Goal: Task Accomplishment & Management: Use online tool/utility

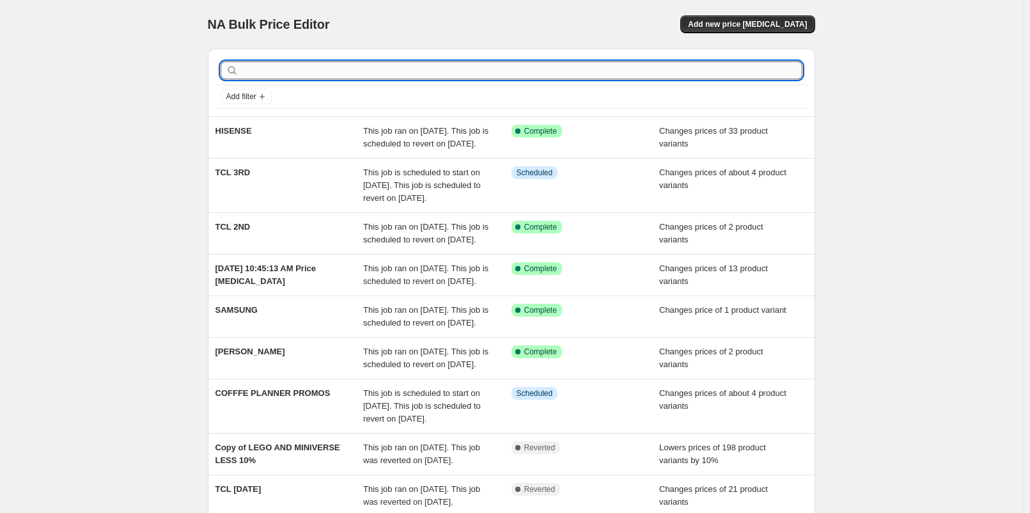
click at [406, 65] on input "text" at bounding box center [521, 70] width 561 height 18
type input "PLANNER"
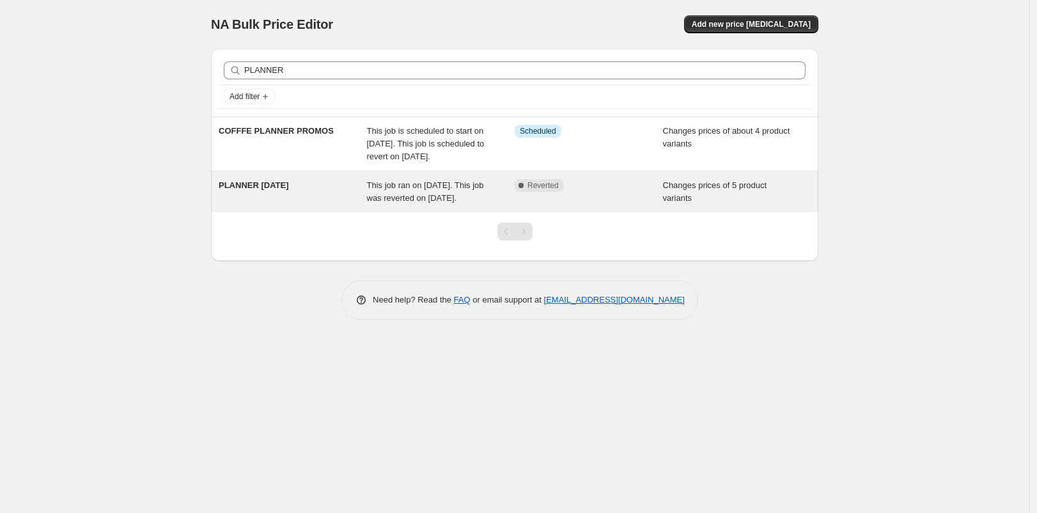
click at [411, 204] on div "This job ran on [DATE]. This job was reverted on [DATE]." at bounding box center [441, 192] width 148 height 26
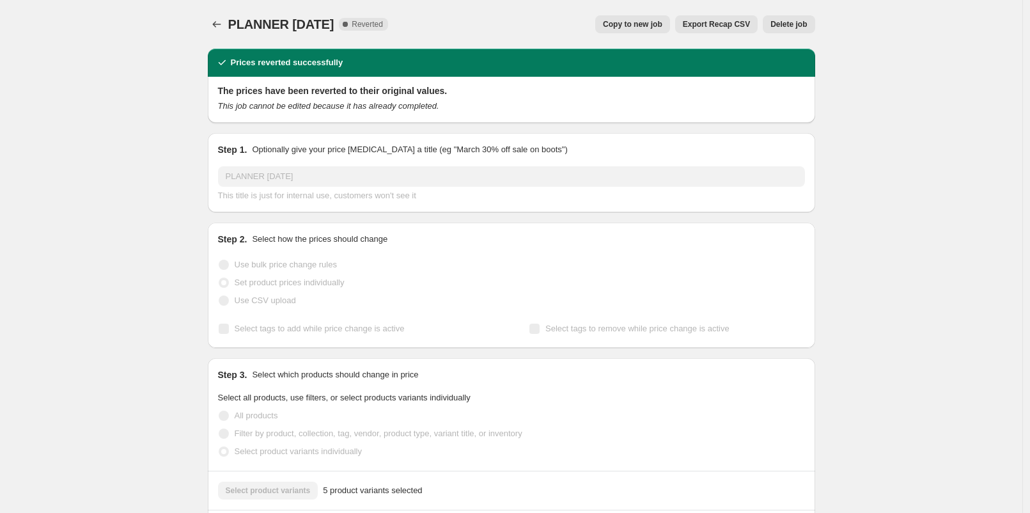
click at [785, 19] on span "Delete job" at bounding box center [788, 24] width 36 height 10
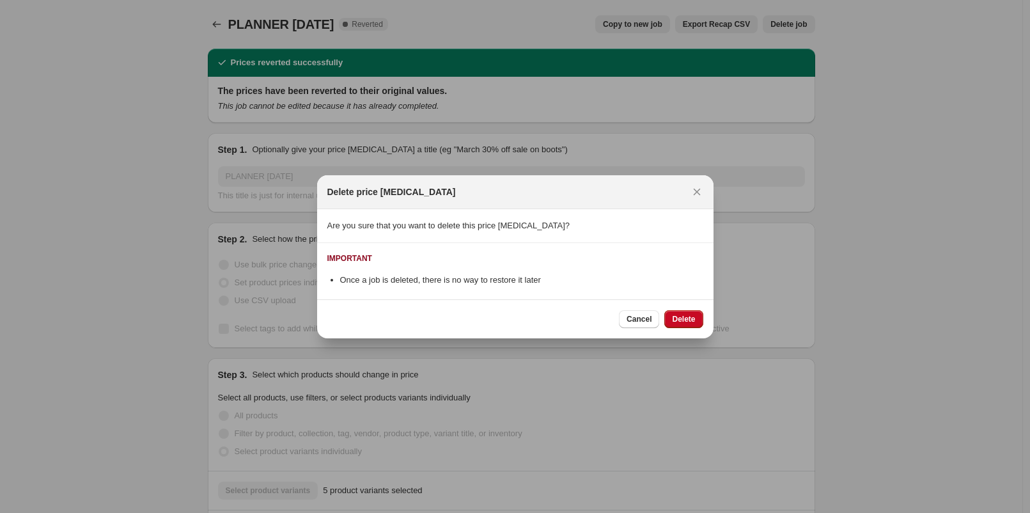
click at [681, 314] on span "Delete" at bounding box center [683, 319] width 23 height 10
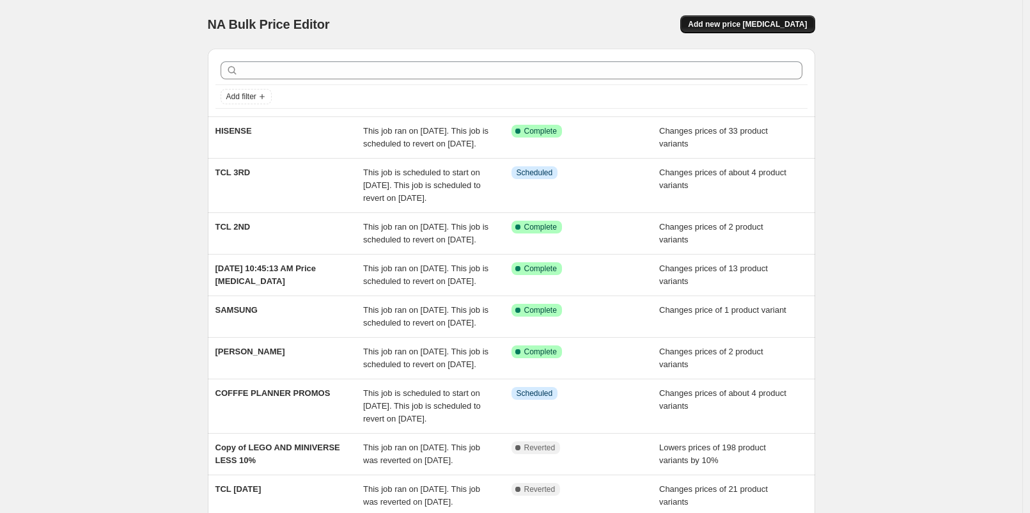
click at [739, 31] on button "Add new price [MEDICAL_DATA]" at bounding box center [747, 24] width 134 height 18
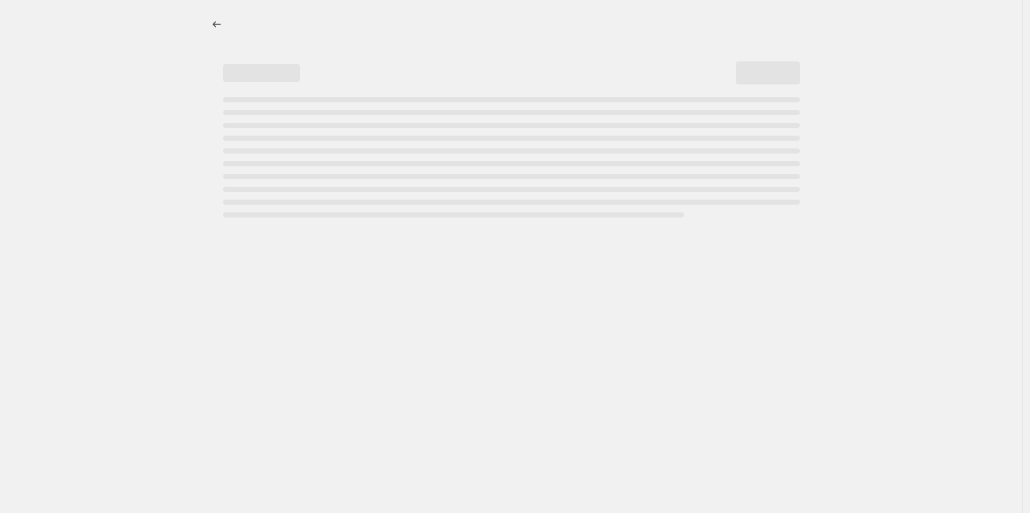
select select "percentage"
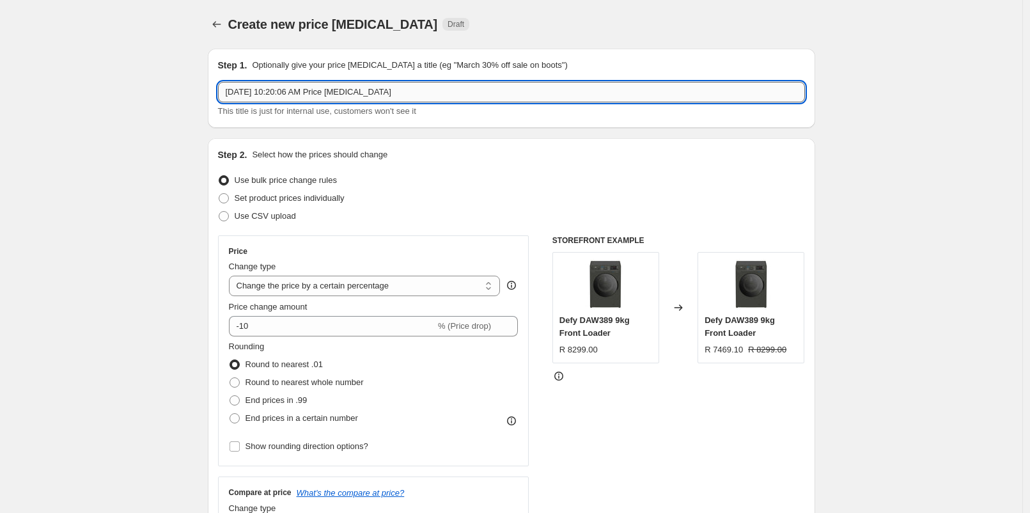
click at [287, 83] on input "[DATE] 10:20:06 AM Price [MEDICAL_DATA]" at bounding box center [511, 92] width 587 height 20
type input "SONOS [DATE] - [DATE]"
click at [304, 201] on span "Set product prices individually" at bounding box center [290, 198] width 110 height 10
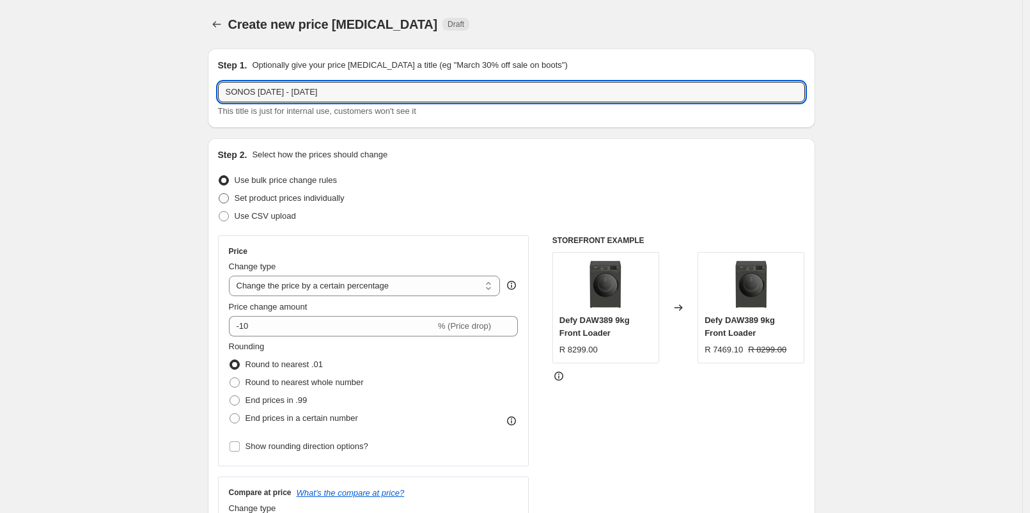
click at [219, 194] on input "Set product prices individually" at bounding box center [219, 193] width 1 height 1
radio input "true"
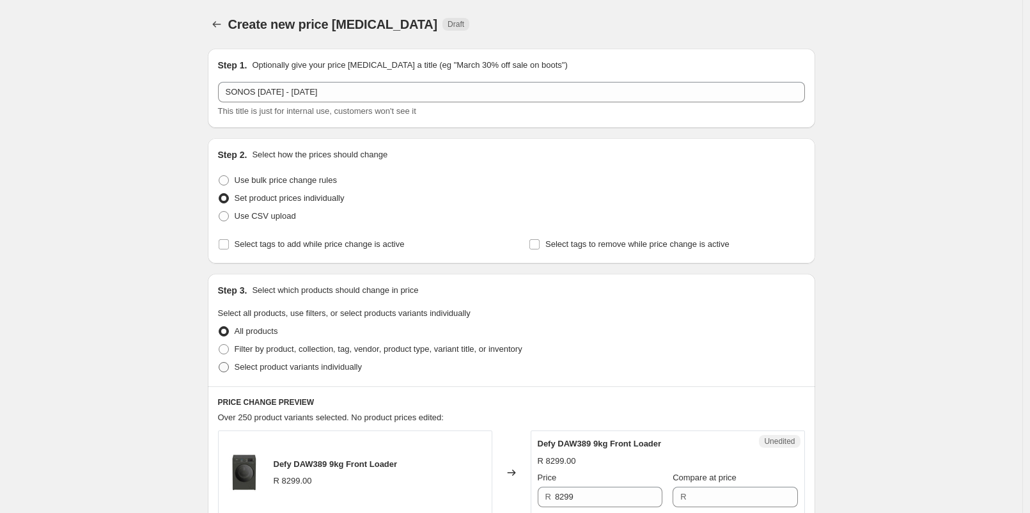
click at [303, 364] on span "Select product variants individually" at bounding box center [298, 367] width 127 height 10
click at [219, 362] on input "Select product variants individually" at bounding box center [219, 362] width 1 height 1
radio input "true"
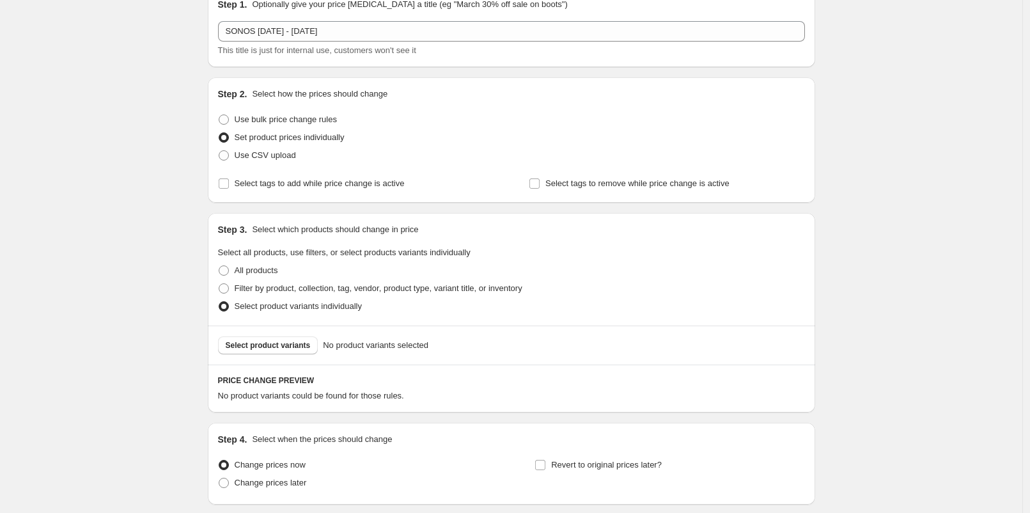
scroll to position [142, 0]
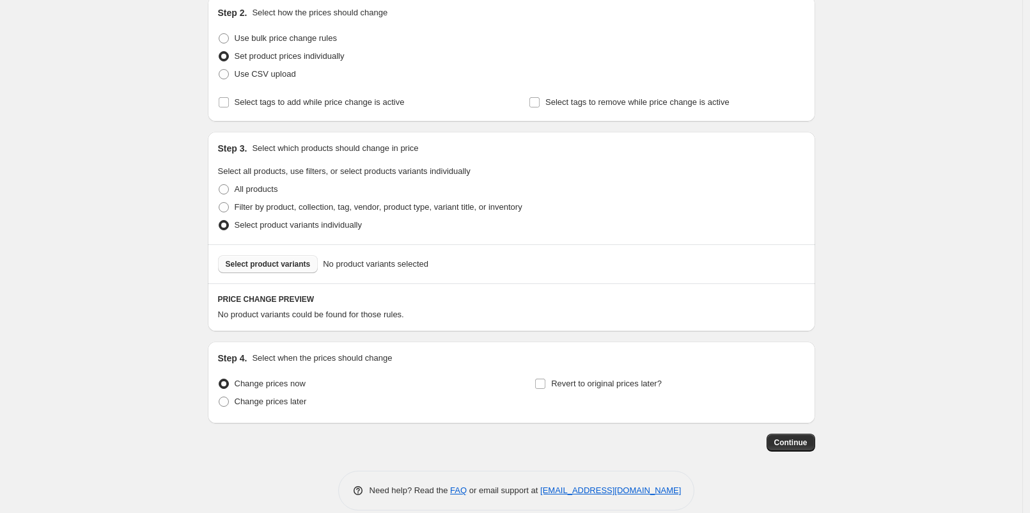
click at [279, 269] on button "Select product variants" at bounding box center [268, 264] width 100 height 18
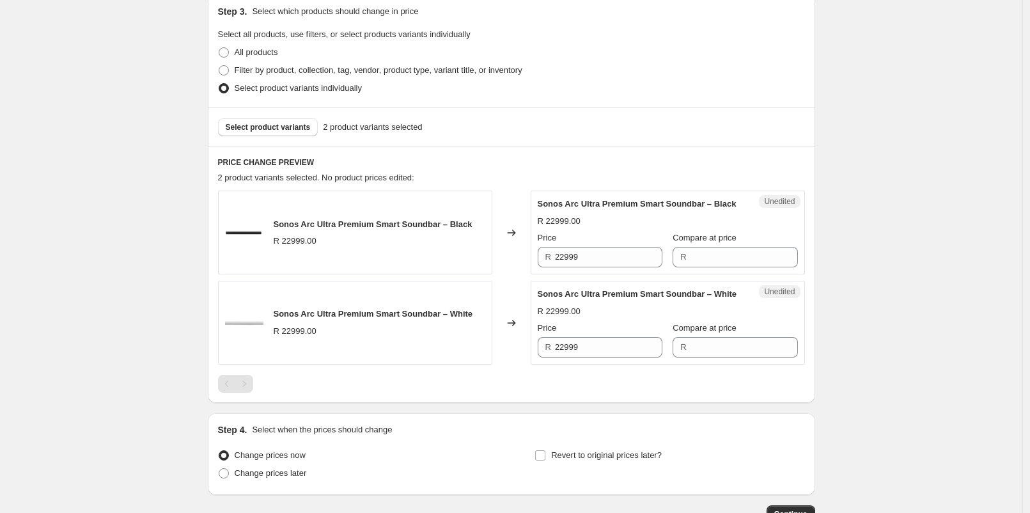
scroll to position [284, 0]
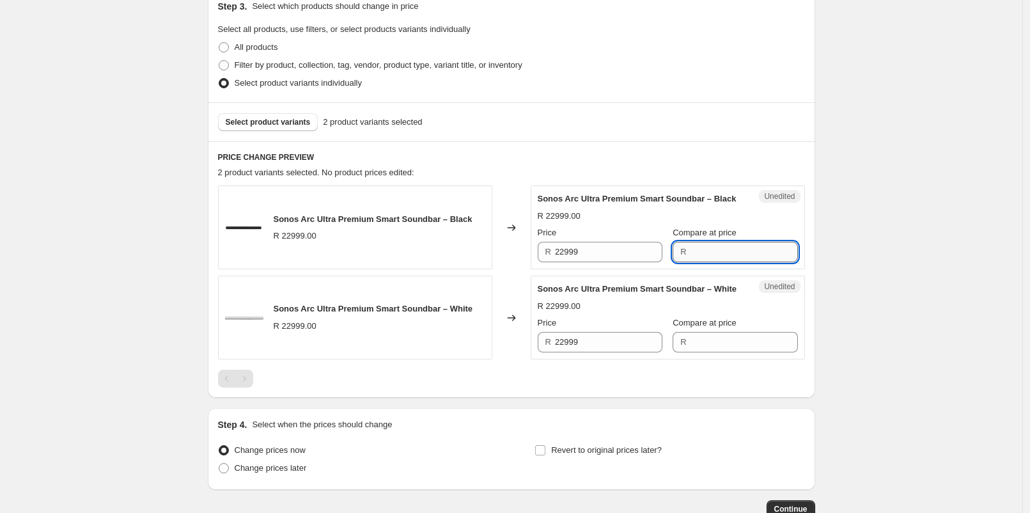
click at [690, 262] on input "Compare at price" at bounding box center [743, 252] width 107 height 20
click at [702, 254] on input "2299" at bounding box center [743, 252] width 107 height 20
type input "22999"
click at [718, 352] on input "Compare at price" at bounding box center [743, 342] width 107 height 20
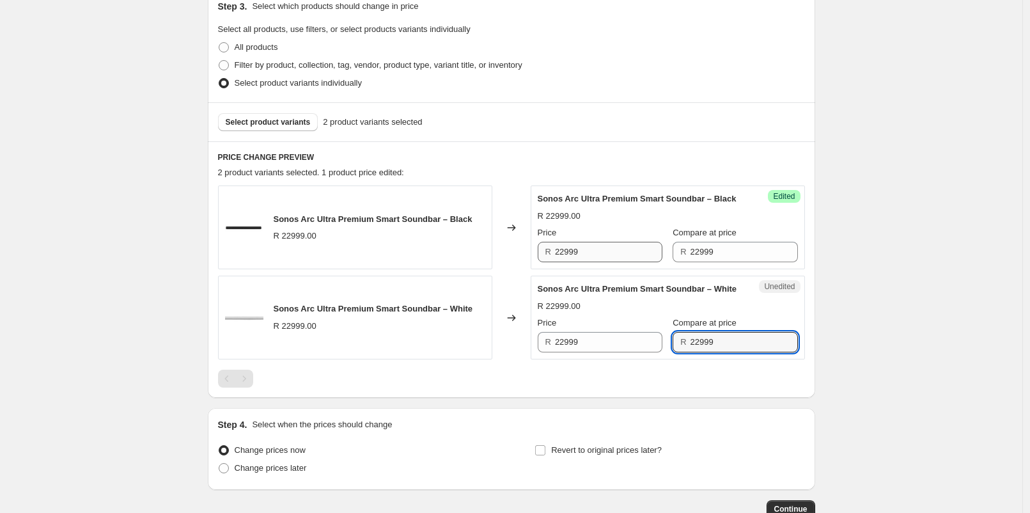
type input "22999"
click at [616, 258] on input "22999" at bounding box center [608, 252] width 107 height 20
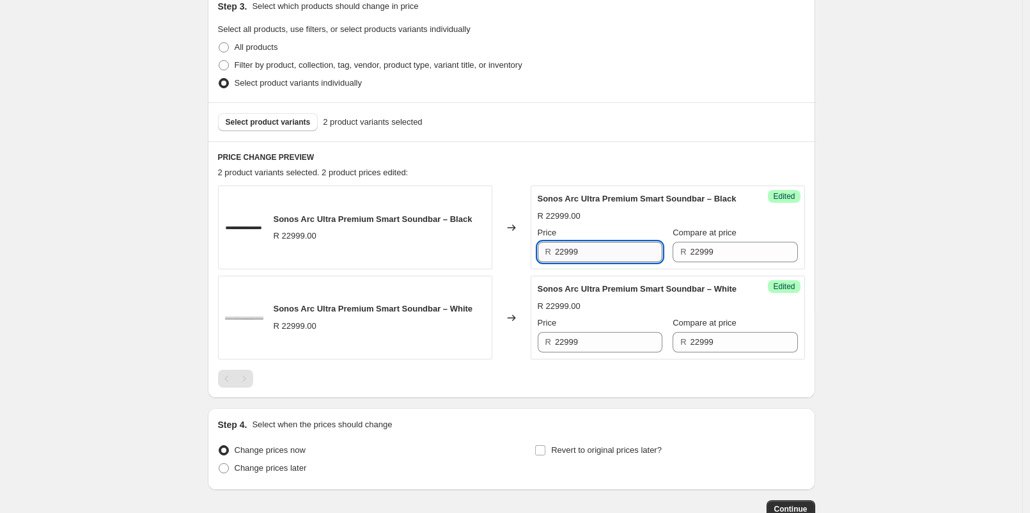
click at [616, 258] on input "22999" at bounding box center [608, 252] width 107 height 20
type input "1"
type input "21999"
click at [610, 352] on input "22999" at bounding box center [608, 342] width 107 height 20
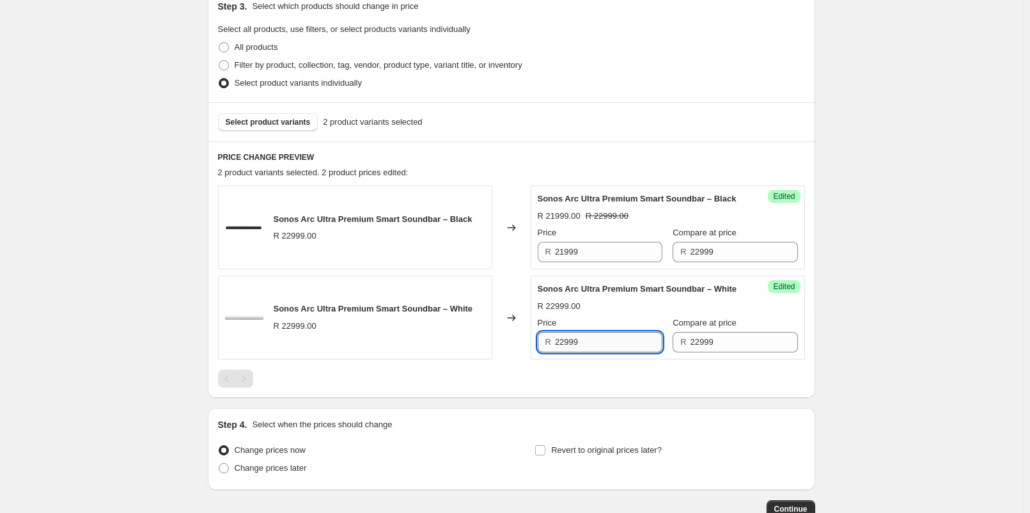
click at [610, 352] on input "22999" at bounding box center [608, 342] width 107 height 20
type input "21999"
click at [869, 330] on div "Create new price [MEDICAL_DATA]. This page is ready Create new price [MEDICAL_D…" at bounding box center [511, 155] width 1022 height 879
click at [272, 115] on button "Select product variants" at bounding box center [268, 122] width 100 height 18
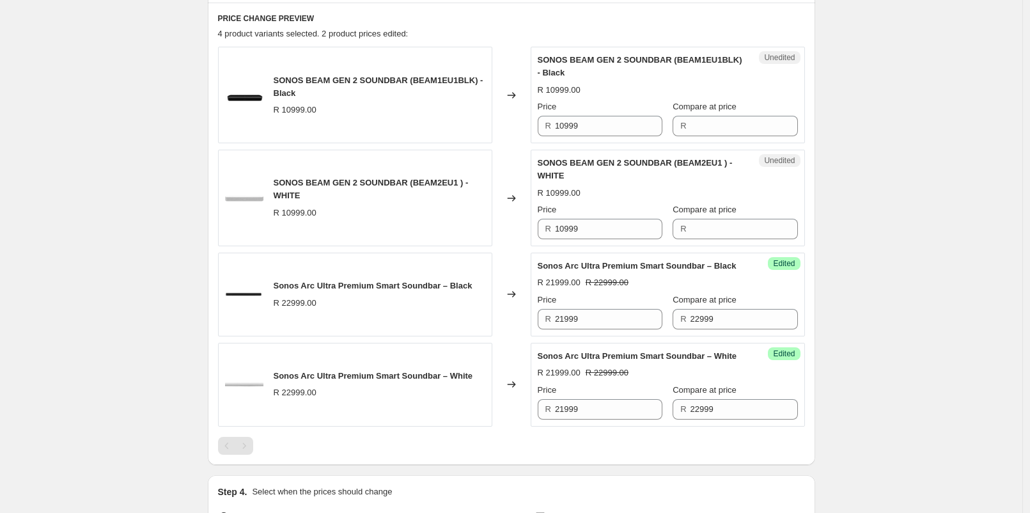
scroll to position [426, 0]
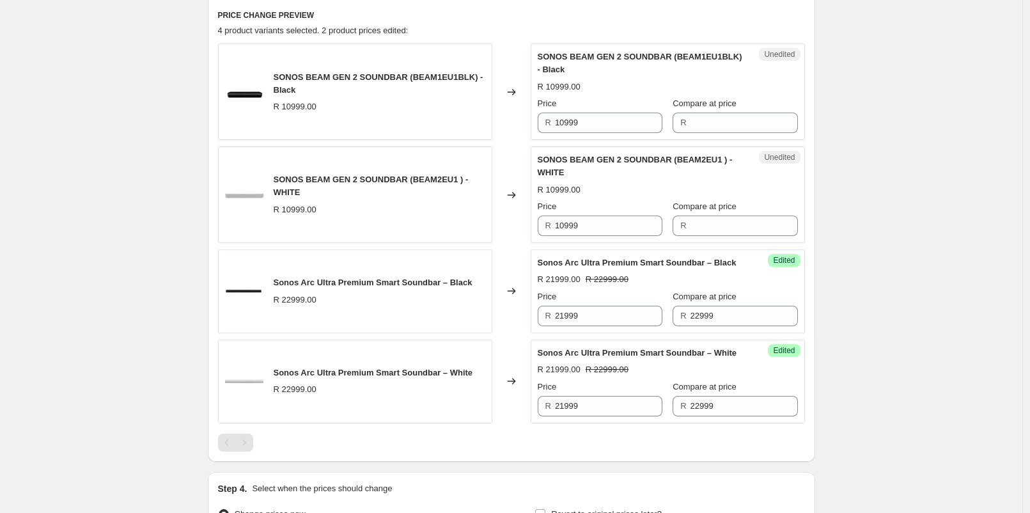
click at [689, 213] on div "Compare at price R" at bounding box center [734, 218] width 125 height 36
click at [690, 217] on input "Compare at price" at bounding box center [743, 225] width 107 height 20
type input "11999"
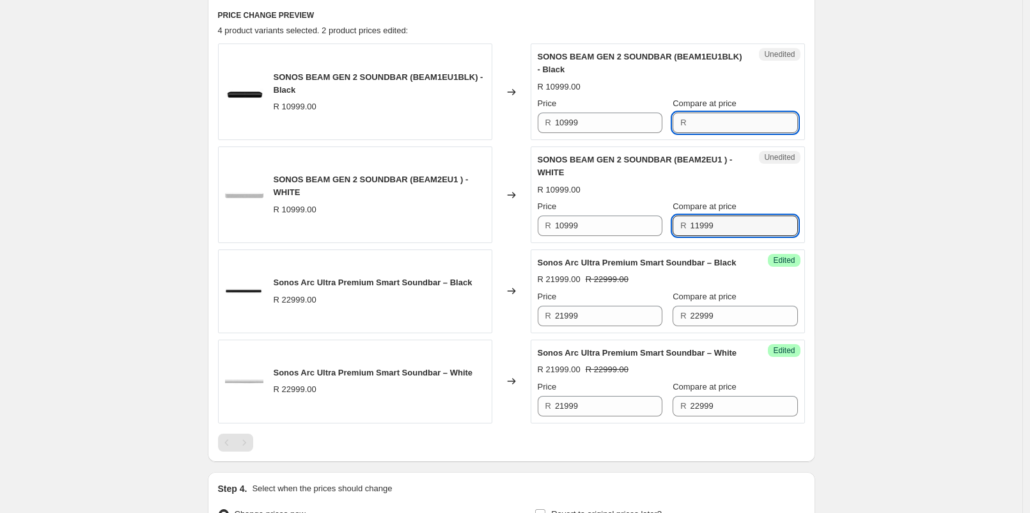
click at [702, 115] on input "Compare at price" at bounding box center [743, 122] width 107 height 20
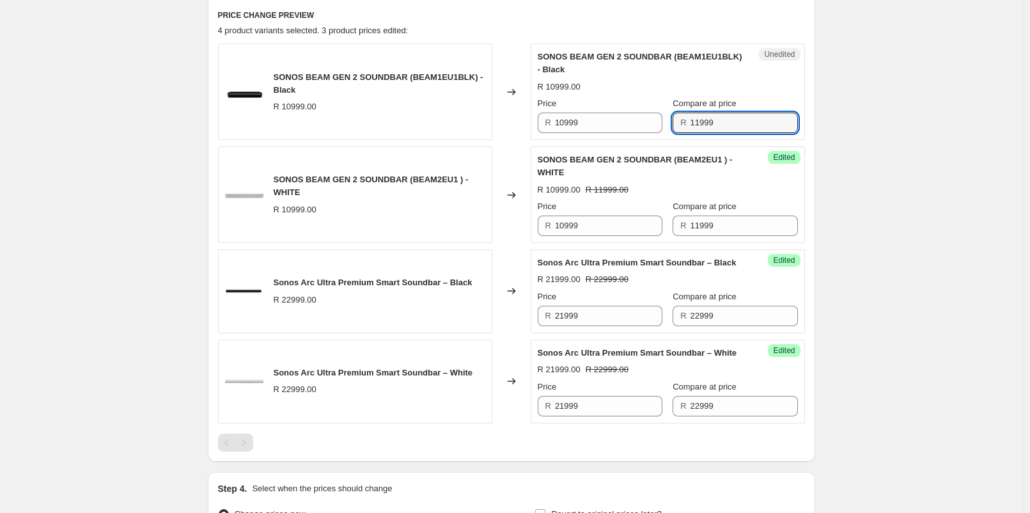
type input "11999"
click at [823, 144] on div "Create new price [MEDICAL_DATA]. This page is ready Create new price [MEDICAL_D…" at bounding box center [511, 116] width 638 height 1085
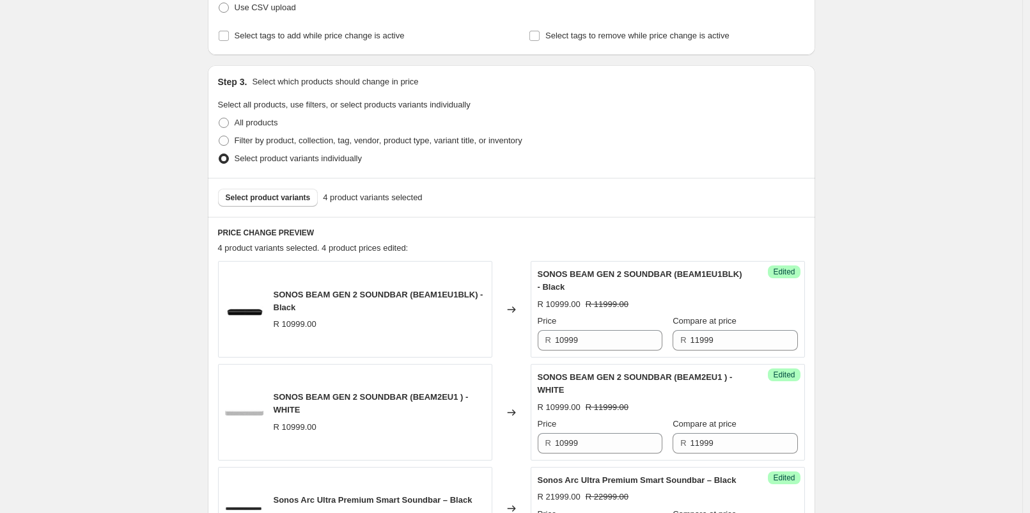
scroll to position [71, 0]
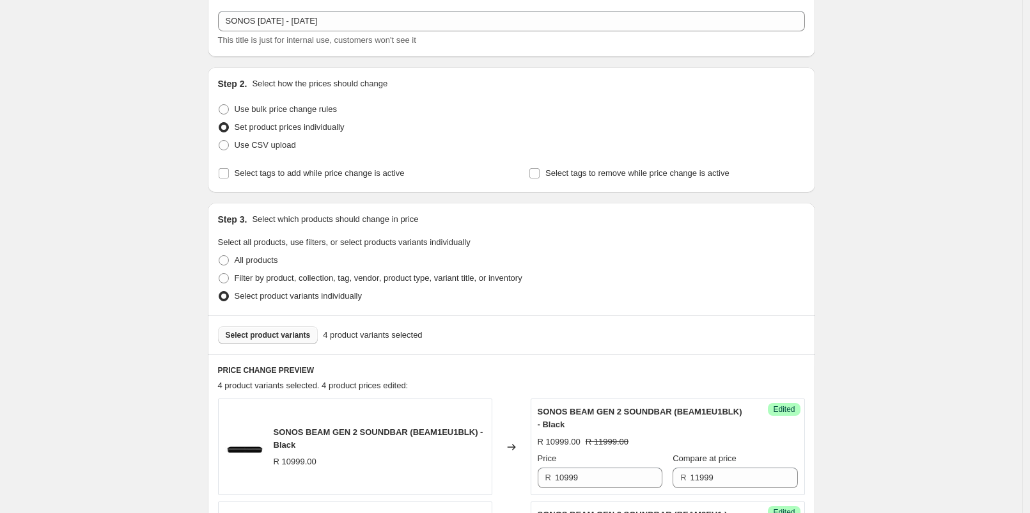
click at [268, 336] on span "Select product variants" at bounding box center [268, 335] width 85 height 10
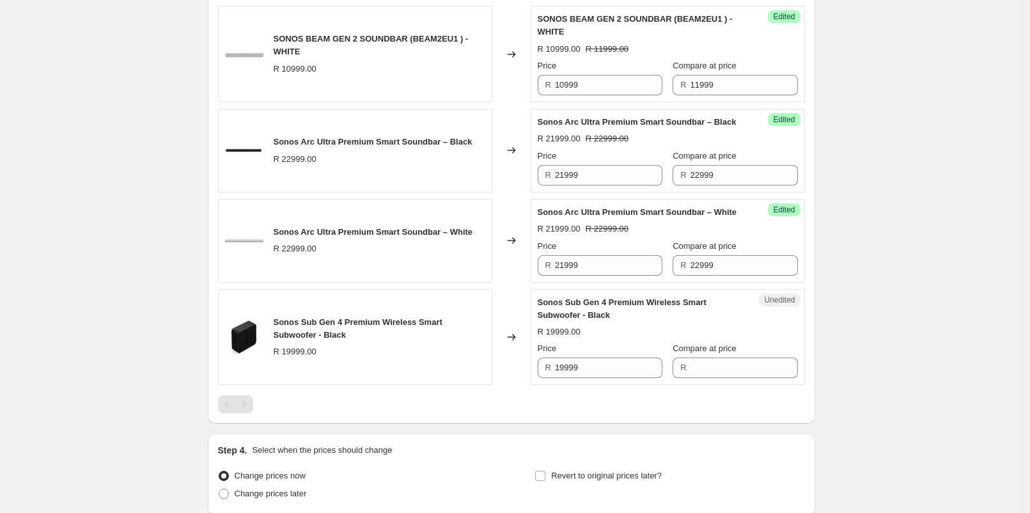
scroll to position [568, 0]
click at [710, 376] on input "Compare at price" at bounding box center [743, 366] width 107 height 20
type input "19999"
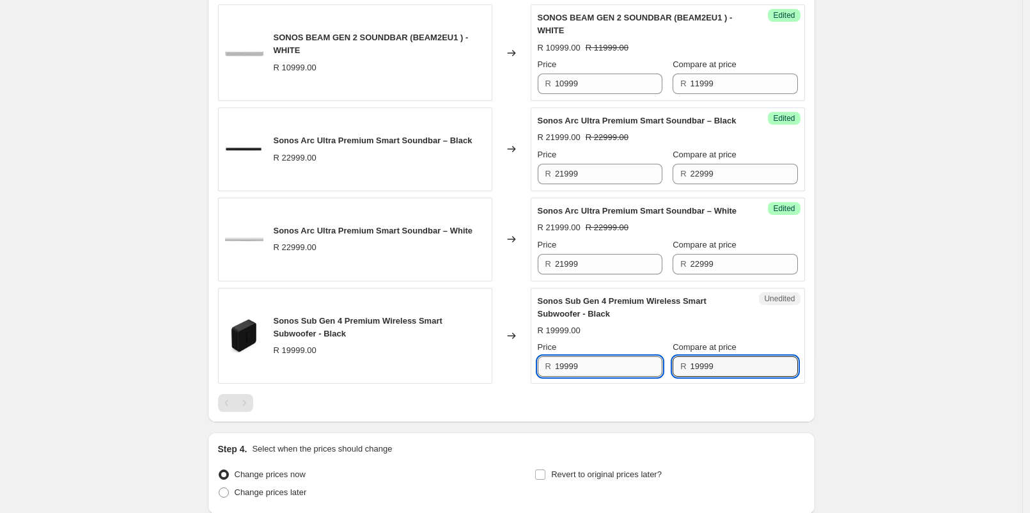
click at [603, 376] on input "19999" at bounding box center [608, 366] width 107 height 20
type input "16999"
click at [877, 386] on div "Create new price [MEDICAL_DATA]. This page is ready Create new price [MEDICAL_D…" at bounding box center [511, 26] width 1022 height 1188
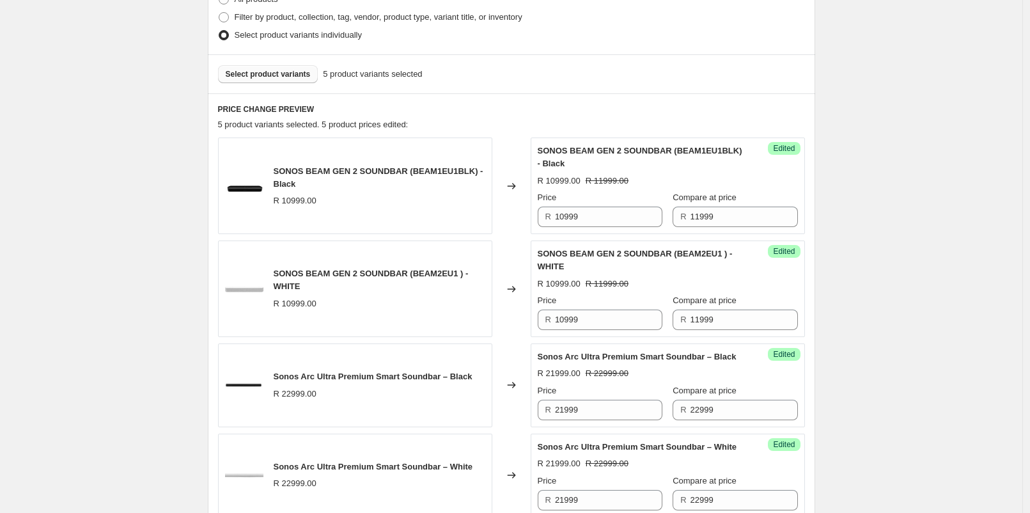
scroll to position [213, 0]
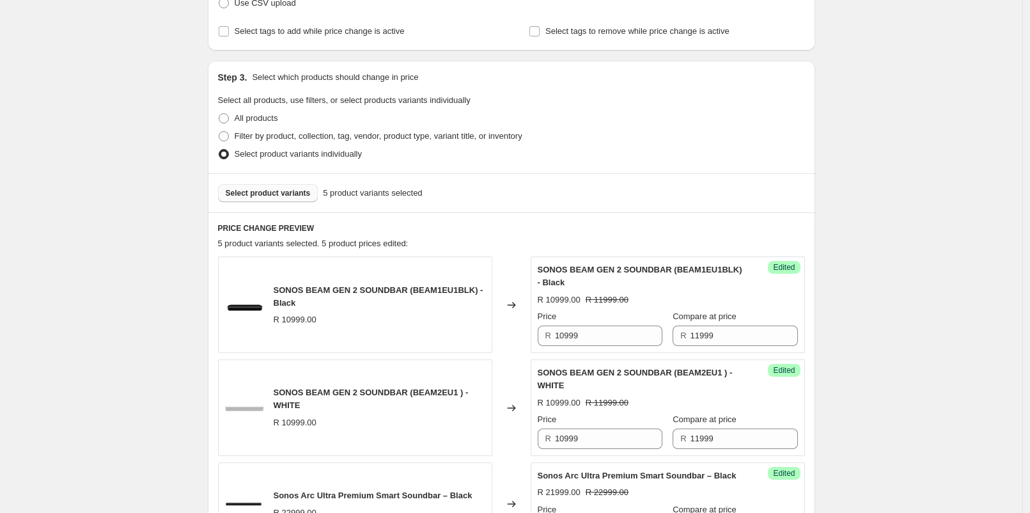
click at [294, 188] on span "Select product variants" at bounding box center [268, 193] width 85 height 10
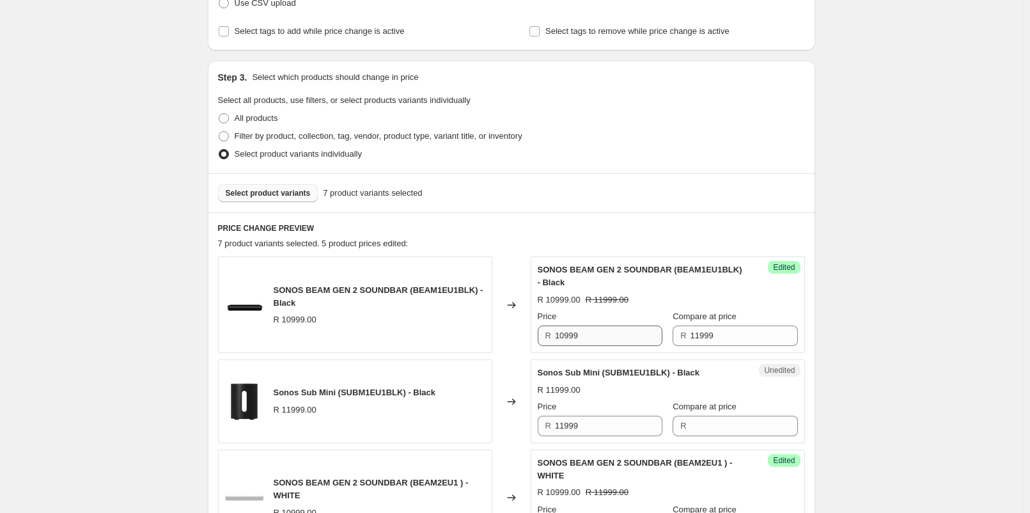
scroll to position [426, 0]
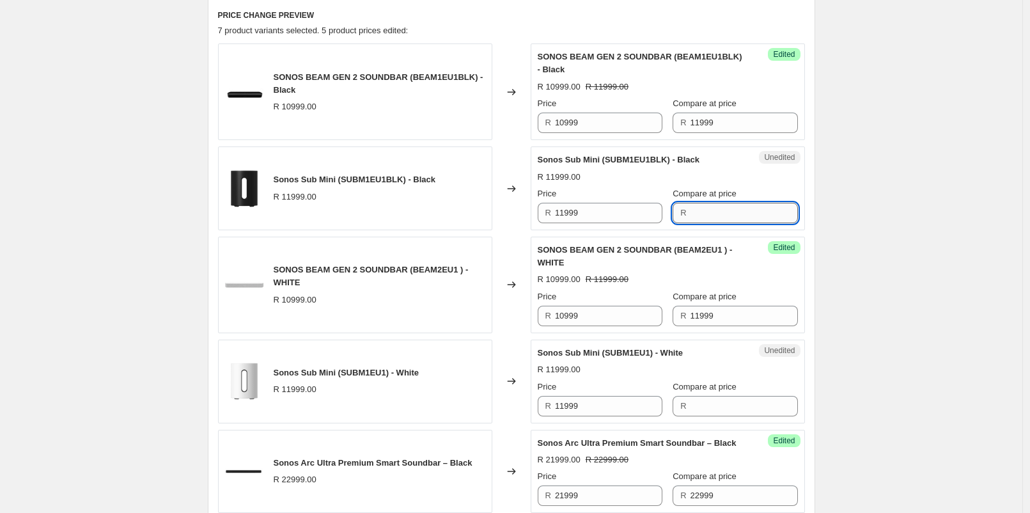
click at [692, 211] on input "Compare at price" at bounding box center [743, 213] width 107 height 20
type input "11999"
click at [598, 221] on input "11999" at bounding box center [608, 213] width 107 height 20
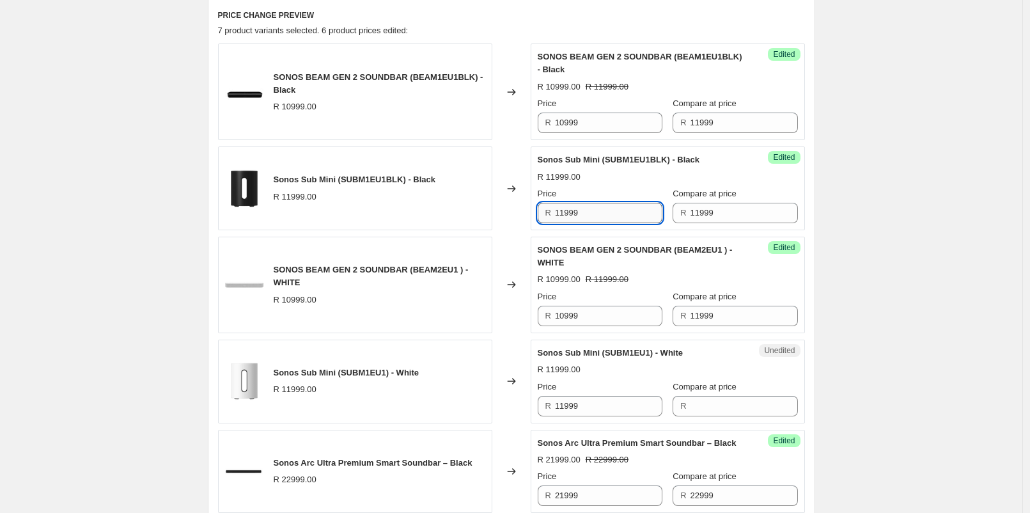
click at [598, 221] on input "11999" at bounding box center [608, 213] width 107 height 20
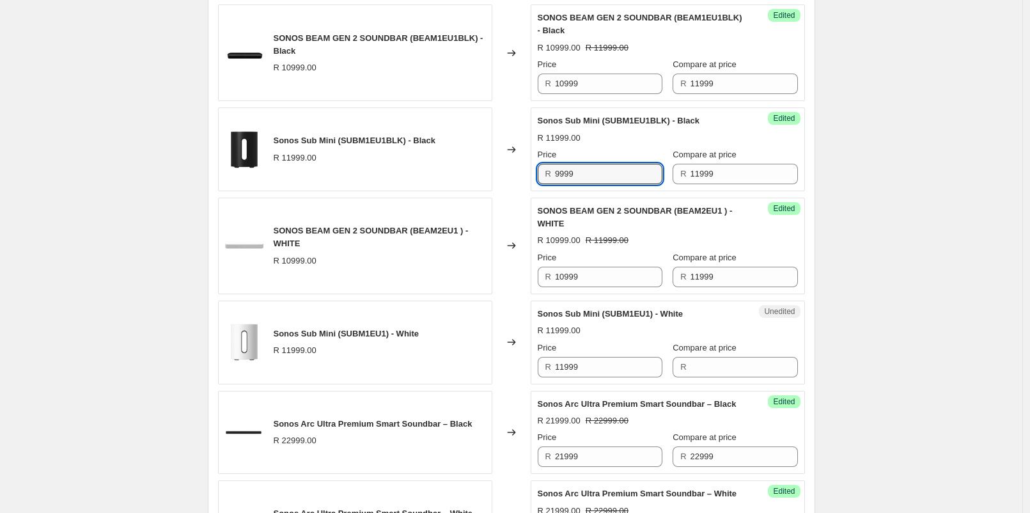
scroll to position [497, 0]
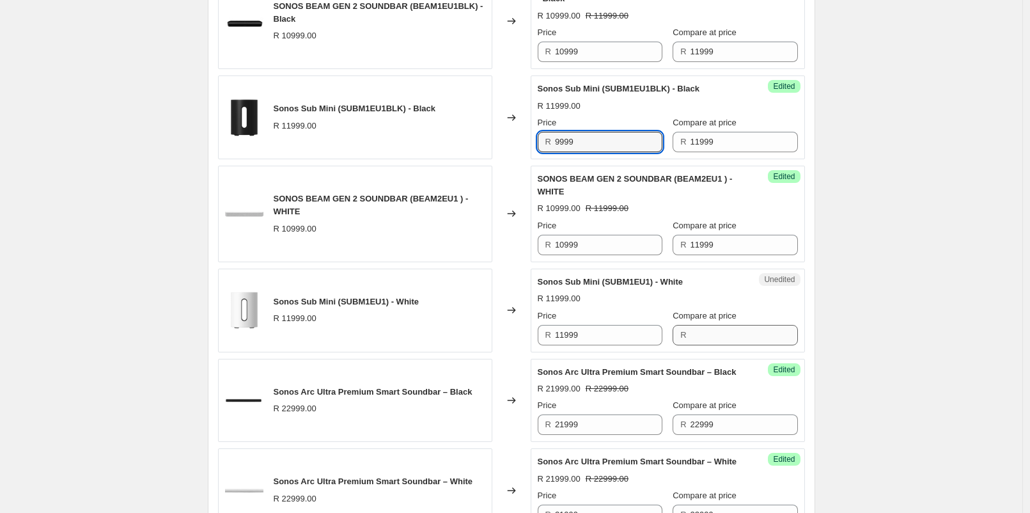
type input "9999"
click at [690, 326] on input "Compare at price" at bounding box center [743, 335] width 107 height 20
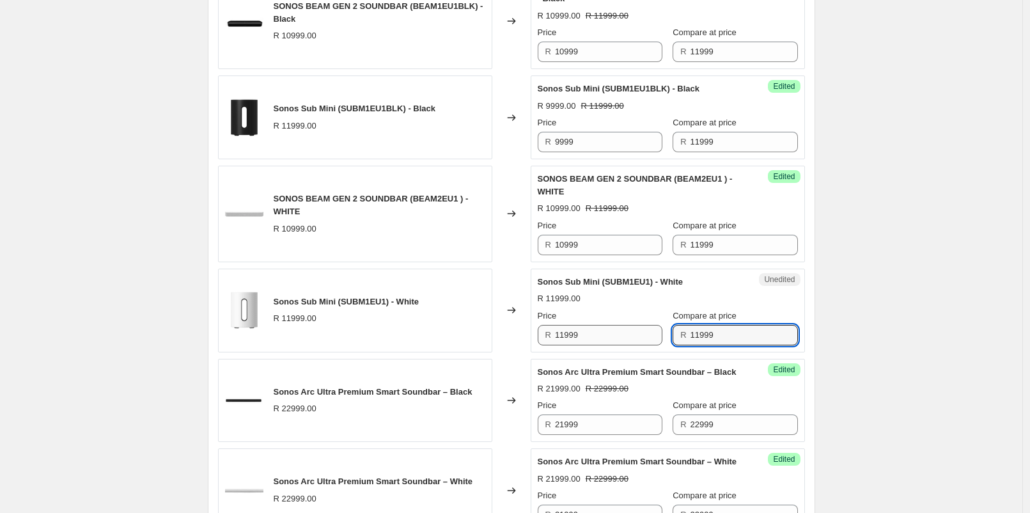
type input "11999"
click at [646, 332] on input "11999" at bounding box center [608, 335] width 107 height 20
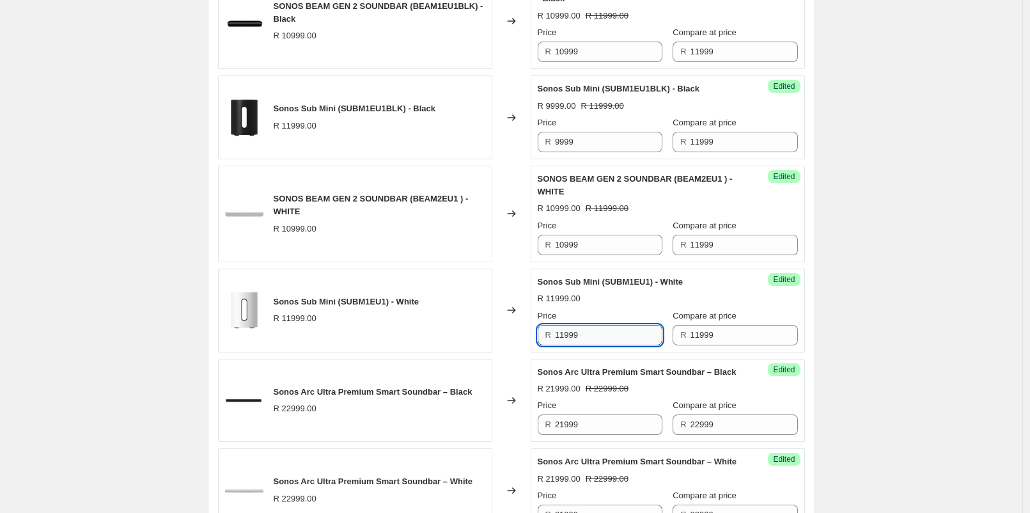
click at [646, 332] on input "11999" at bounding box center [608, 335] width 107 height 20
type input "9999"
click at [899, 334] on div "Create new price [MEDICAL_DATA]. This page is ready Create new price [MEDICAL_D…" at bounding box center [511, 187] width 1022 height 1368
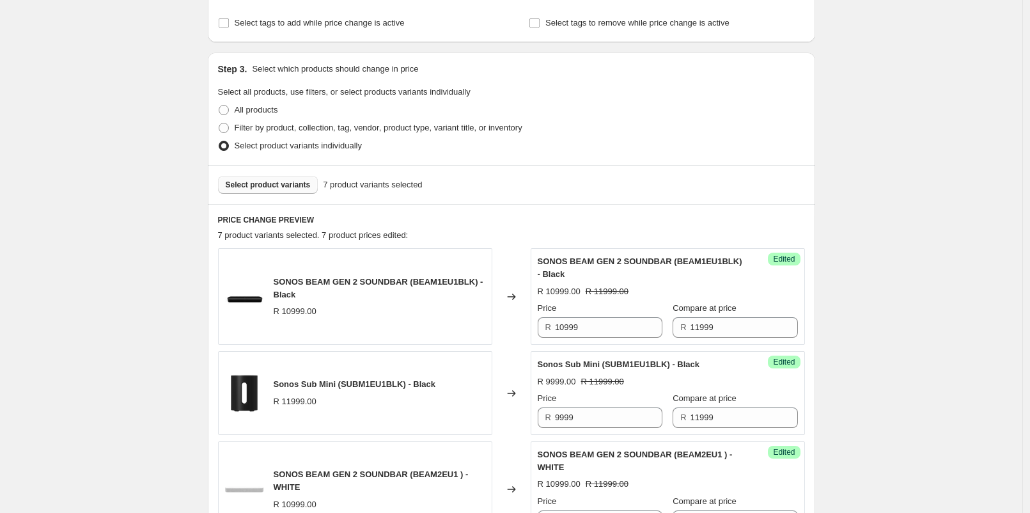
scroll to position [142, 0]
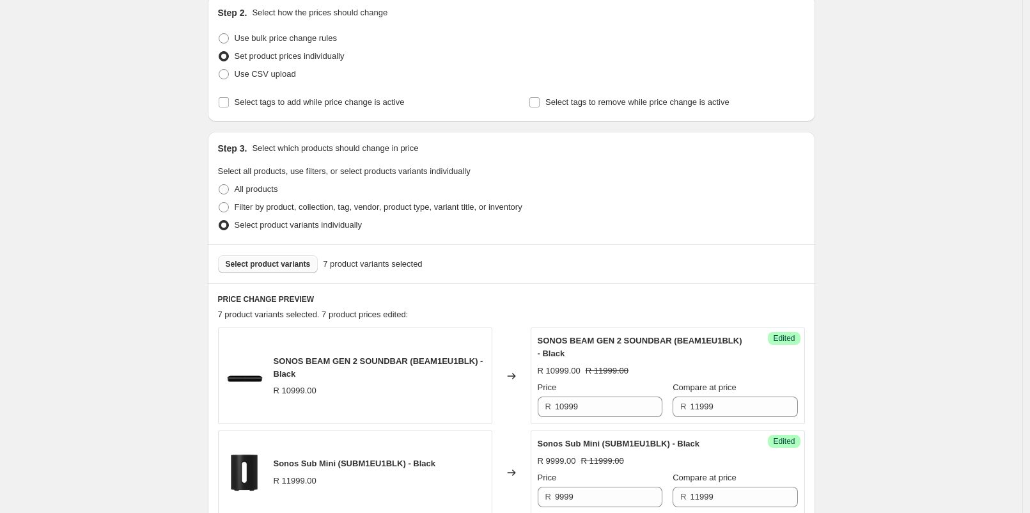
click at [298, 258] on button "Select product variants" at bounding box center [268, 264] width 100 height 18
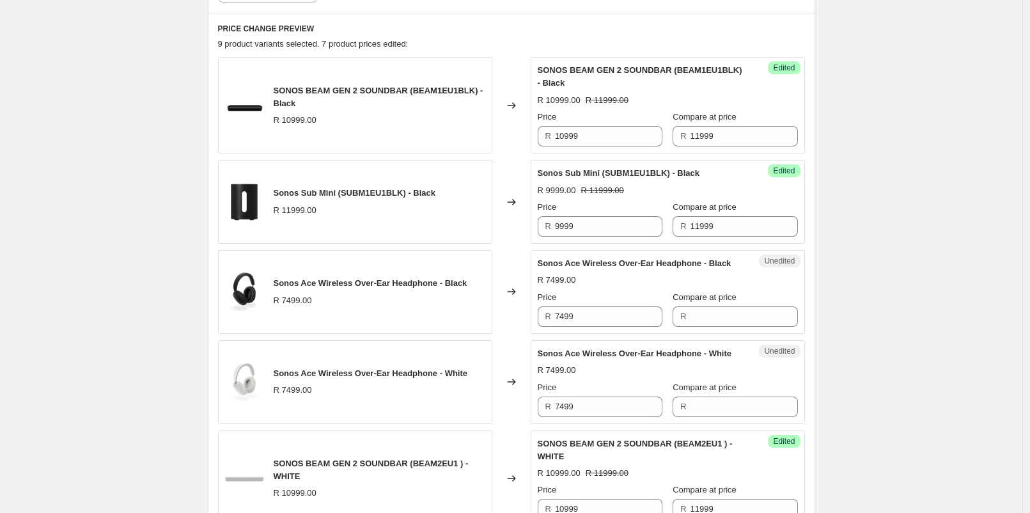
scroll to position [497, 0]
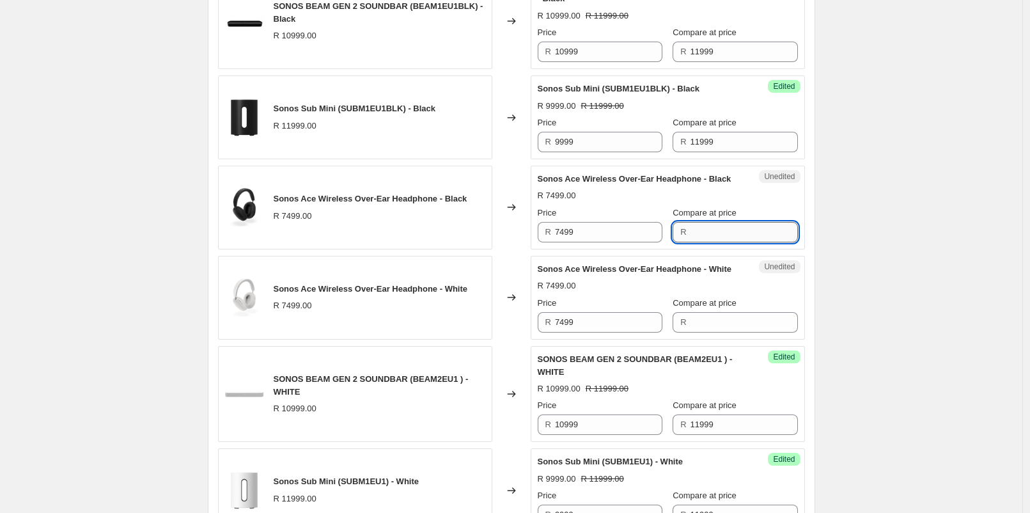
click at [690, 242] on input "Compare at price" at bounding box center [743, 232] width 107 height 20
type input "7499"
click at [740, 332] on input "Compare at price" at bounding box center [743, 322] width 107 height 20
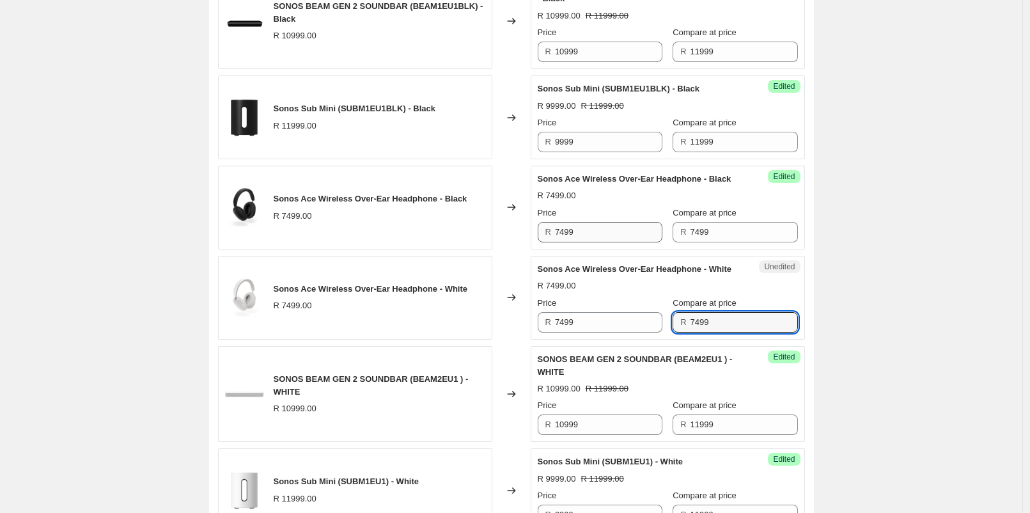
type input "7499"
click at [621, 242] on input "7499" at bounding box center [608, 232] width 107 height 20
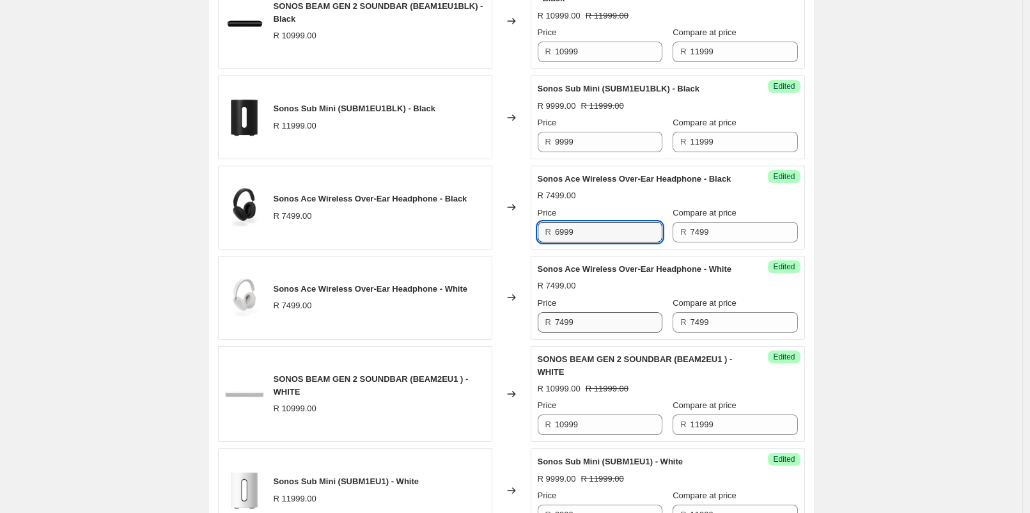
type input "6999"
click at [608, 332] on input "7499" at bounding box center [608, 322] width 107 height 20
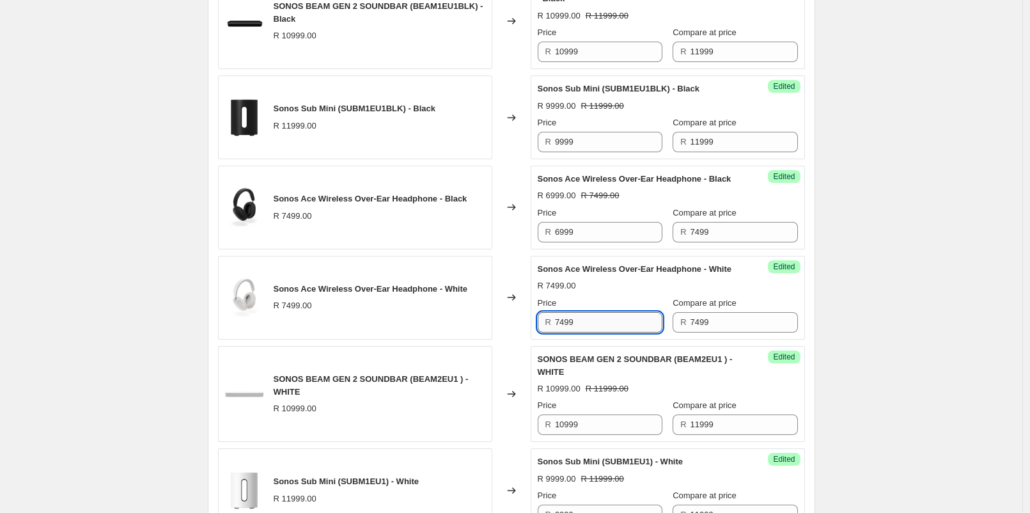
click at [608, 332] on input "7499" at bounding box center [608, 322] width 107 height 20
type input "6999"
click at [896, 327] on div "Create new price [MEDICAL_DATA]. This page is ready Create new price [MEDICAL_D…" at bounding box center [511, 276] width 1022 height 1547
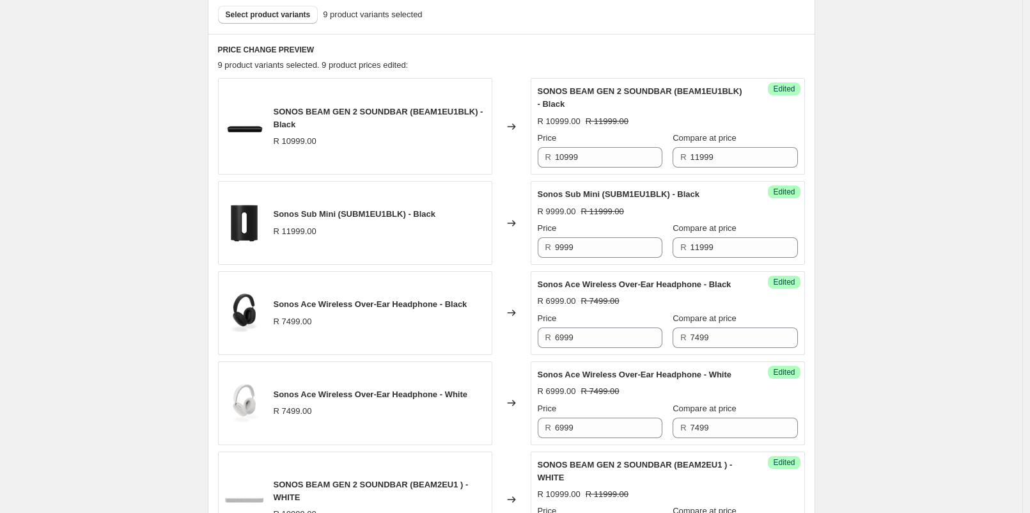
scroll to position [213, 0]
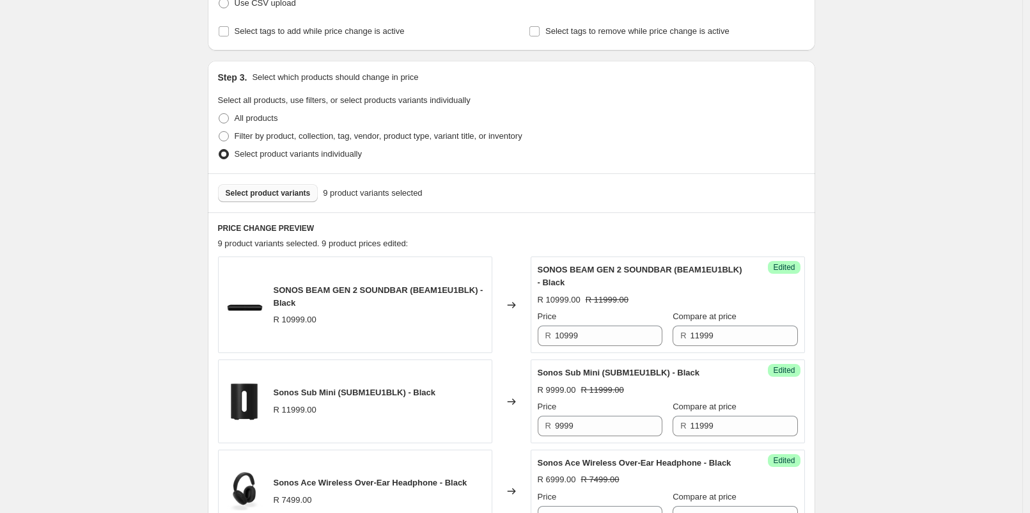
click at [303, 183] on div "Select product variants 9 product variants selected" at bounding box center [511, 192] width 607 height 39
click at [302, 186] on button "Select product variants" at bounding box center [268, 193] width 100 height 18
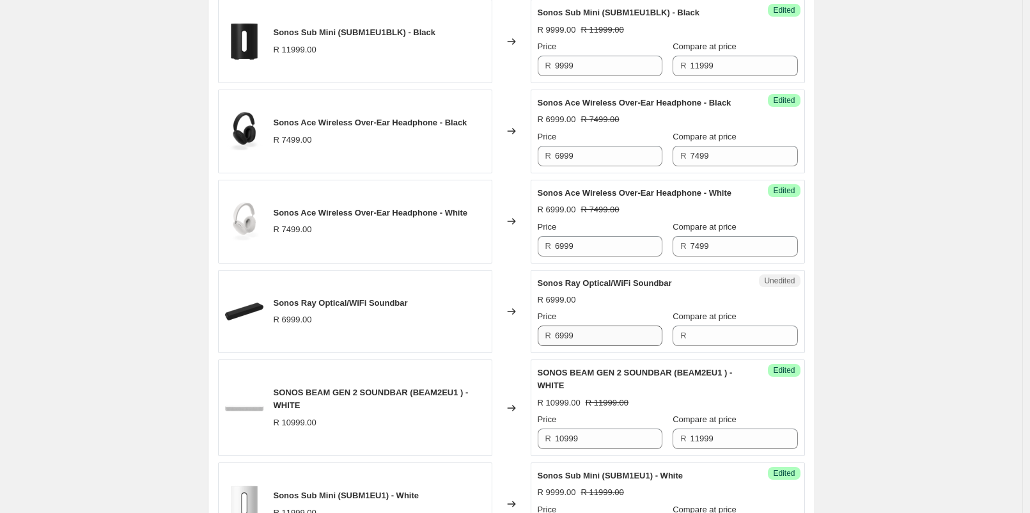
scroll to position [639, 0]
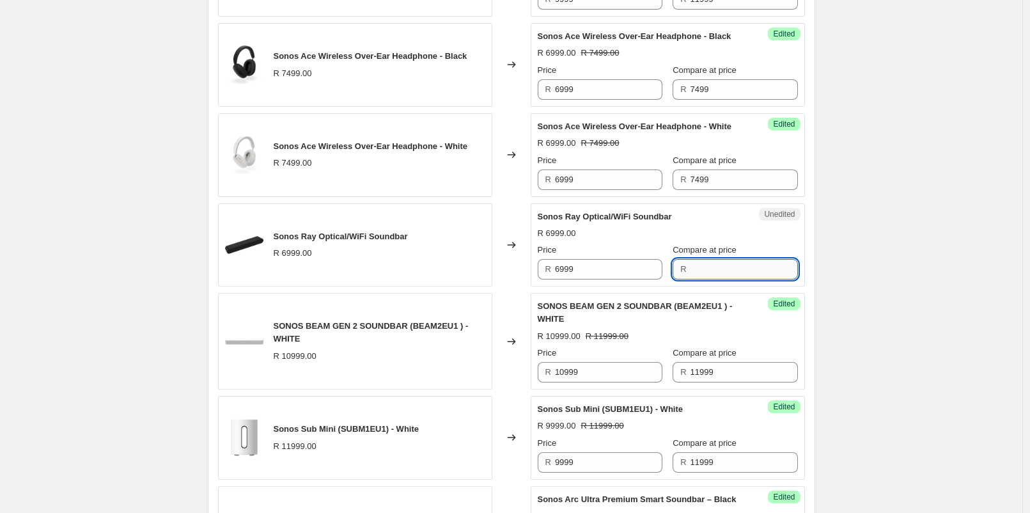
click at [692, 279] on input "Compare at price" at bounding box center [743, 269] width 107 height 20
type input "6999"
click at [598, 279] on input "6999" at bounding box center [608, 269] width 107 height 20
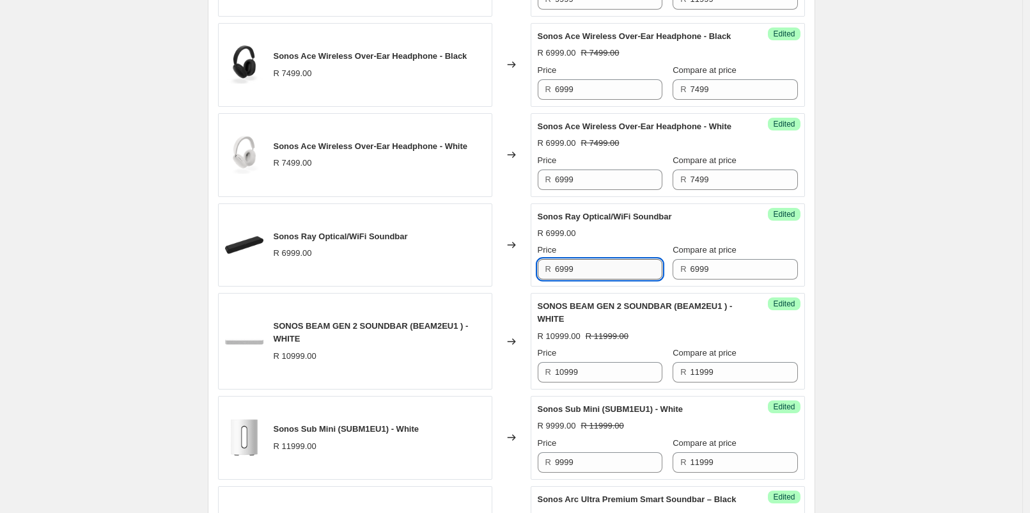
click at [598, 279] on input "6999" at bounding box center [608, 269] width 107 height 20
type input "4999"
click at [930, 302] on div "Create new price [MEDICAL_DATA]. This page is ready Create new price [MEDICAL_D…" at bounding box center [511, 179] width 1022 height 1637
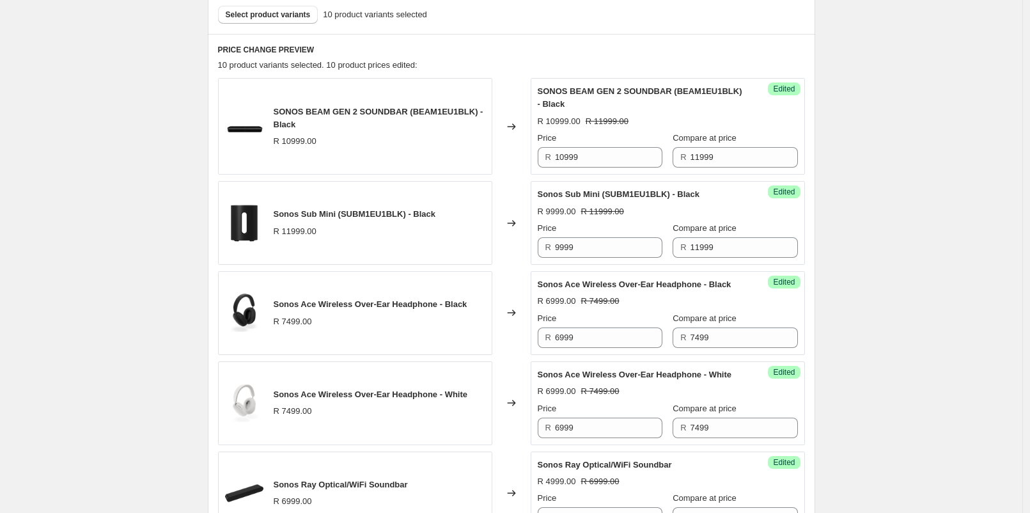
scroll to position [284, 0]
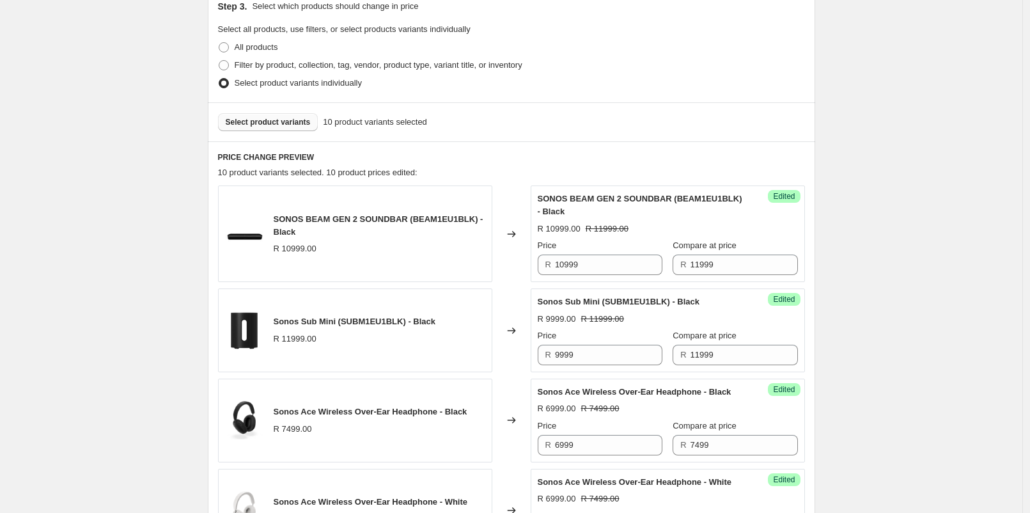
click at [305, 120] on span "Select product variants" at bounding box center [268, 122] width 85 height 10
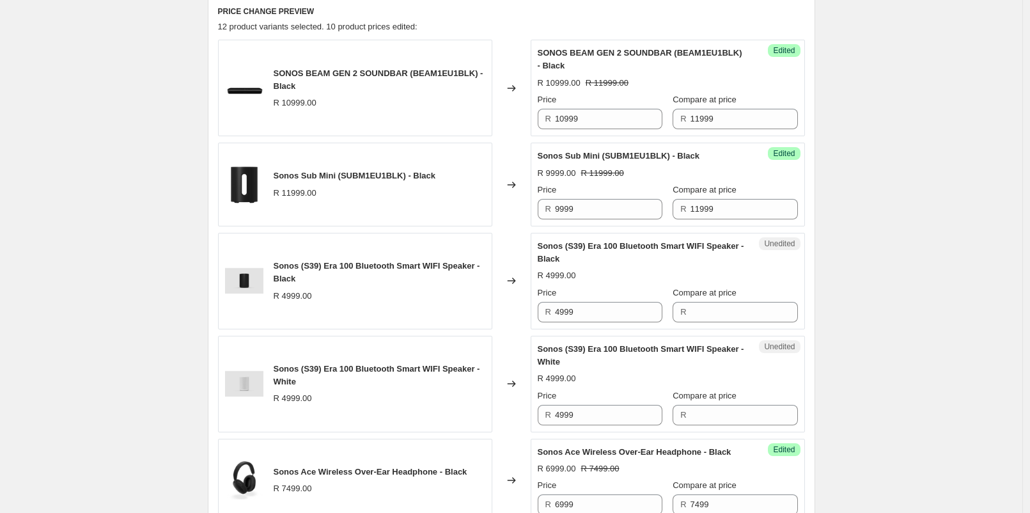
scroll to position [568, 0]
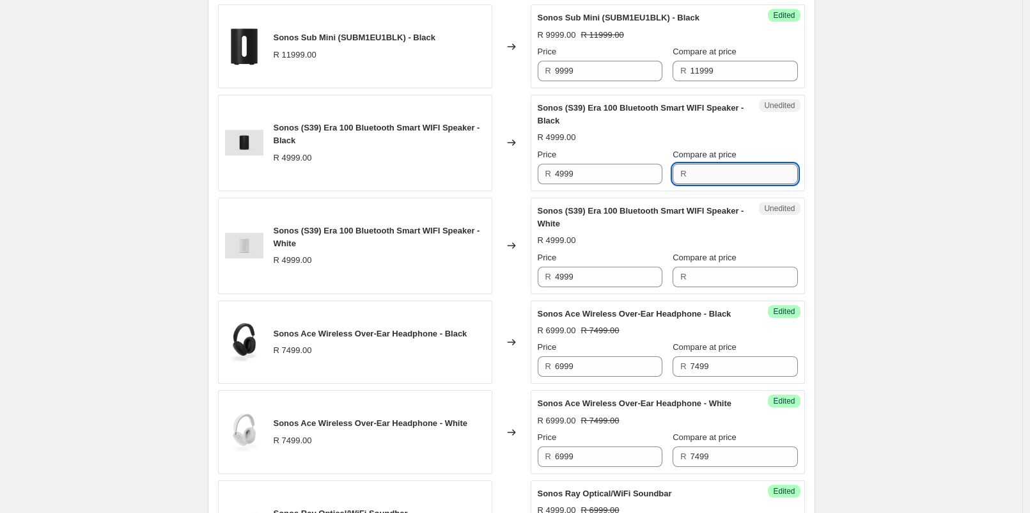
click at [709, 166] on input "Compare at price" at bounding box center [743, 174] width 107 height 20
type input "5999"
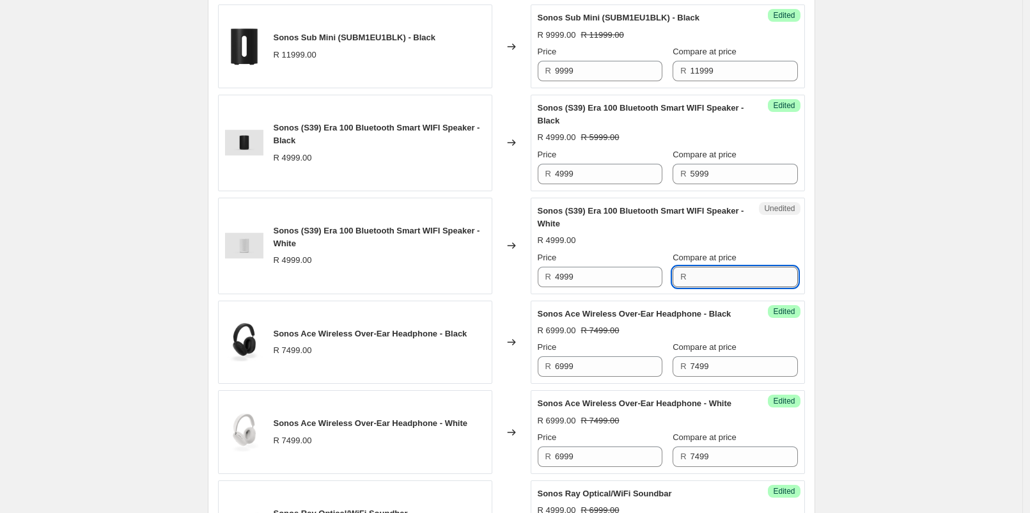
click at [740, 274] on input "Compare at price" at bounding box center [743, 277] width 107 height 20
type input "5999"
click at [867, 262] on div "Create new price [MEDICAL_DATA]. This page is ready Create new price [MEDICAL_D…" at bounding box center [511, 353] width 1022 height 1843
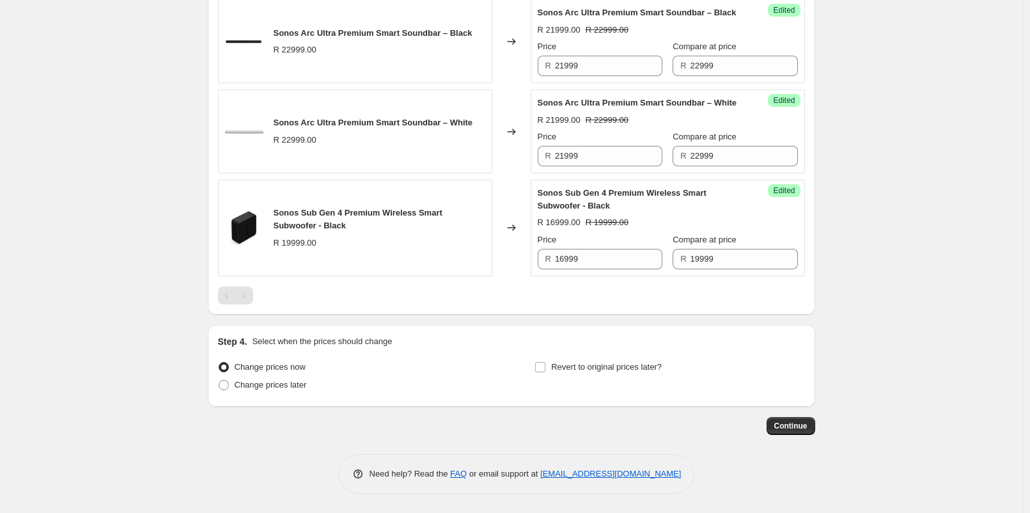
scroll to position [1376, 0]
click at [295, 384] on span "Change prices later" at bounding box center [271, 385] width 72 height 10
click at [219, 380] on input "Change prices later" at bounding box center [219, 380] width 1 height 1
radio input "true"
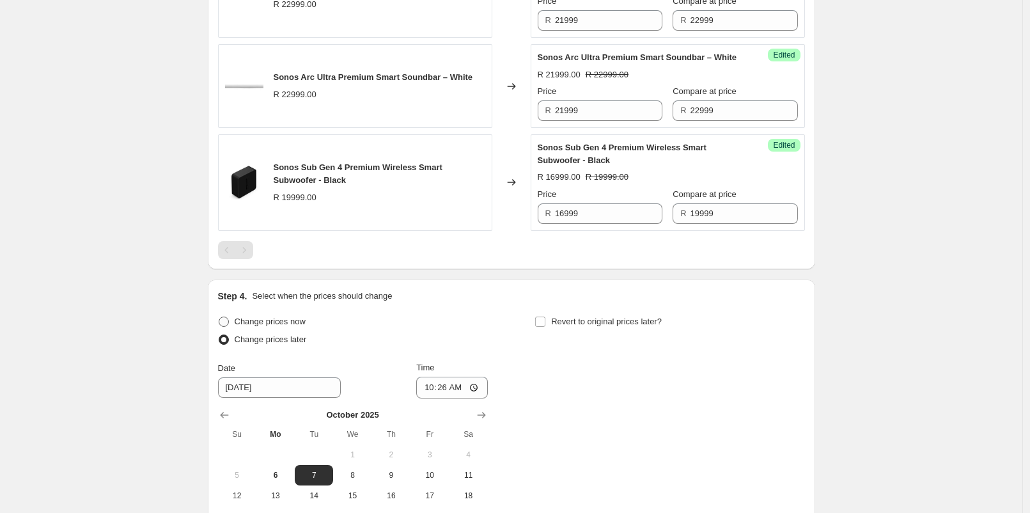
click at [289, 326] on span "Change prices now" at bounding box center [270, 321] width 71 height 10
click at [219, 317] on input "Change prices now" at bounding box center [219, 316] width 1 height 1
radio input "true"
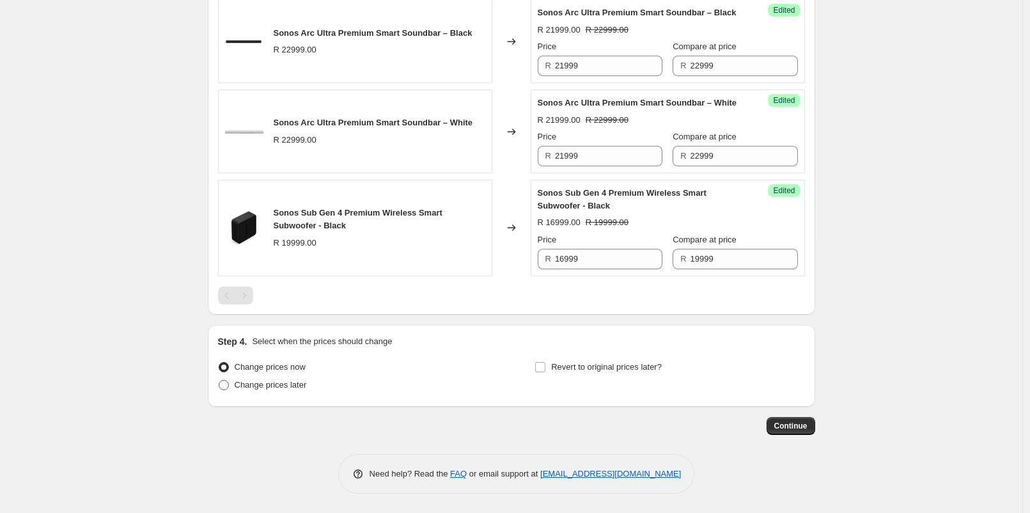
click at [290, 384] on span "Change prices later" at bounding box center [271, 385] width 72 height 10
click at [219, 380] on input "Change prices later" at bounding box center [219, 380] width 1 height 1
radio input "true"
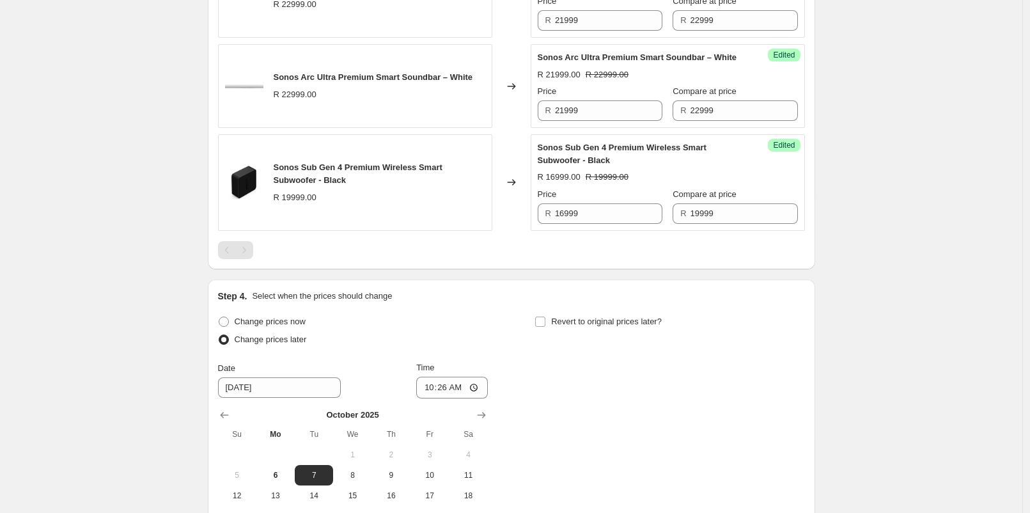
scroll to position [1448, 0]
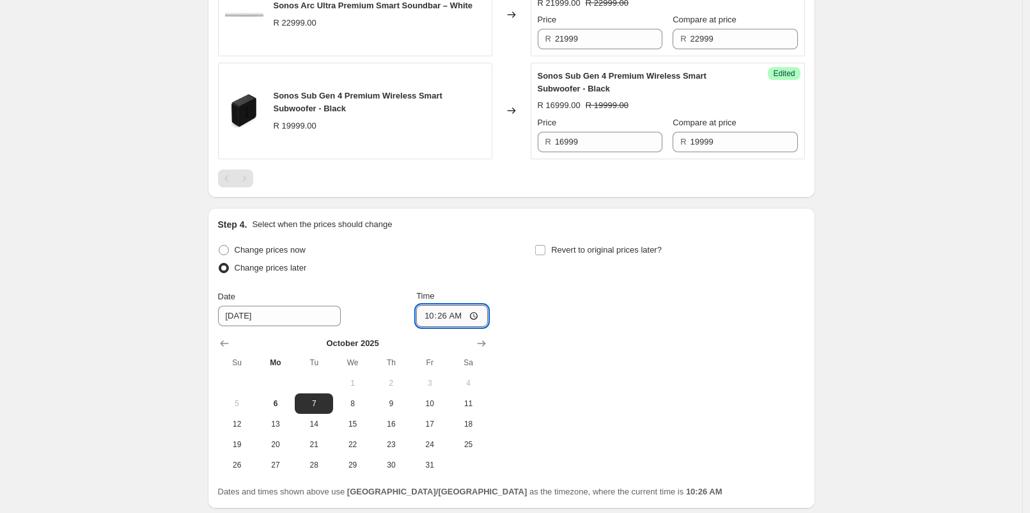
click at [449, 327] on input "10:26" at bounding box center [452, 316] width 72 height 22
type input "06:00"
click at [586, 254] on span "Revert to original prices later?" at bounding box center [606, 250] width 111 height 10
click at [545, 255] on input "Revert to original prices later?" at bounding box center [540, 250] width 10 height 10
checkbox input "true"
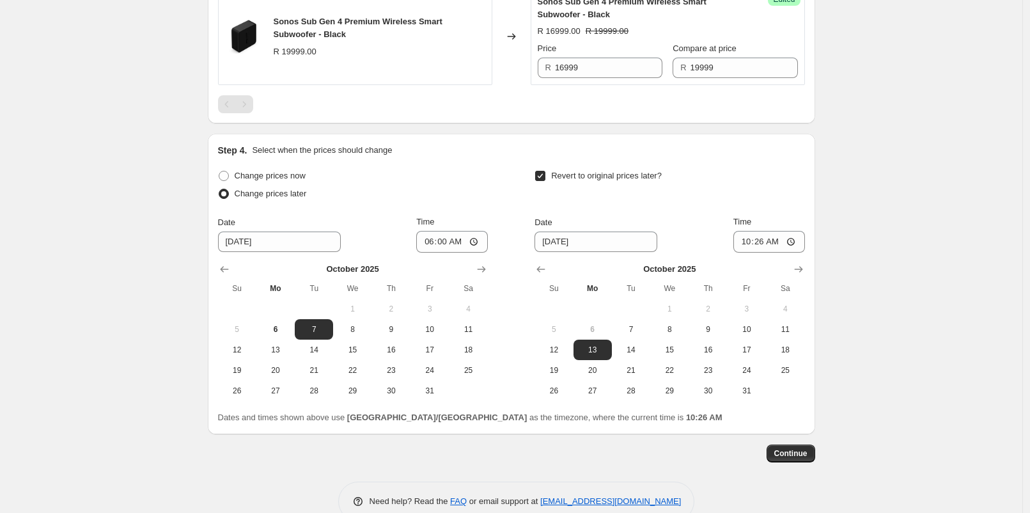
scroll to position [1590, 0]
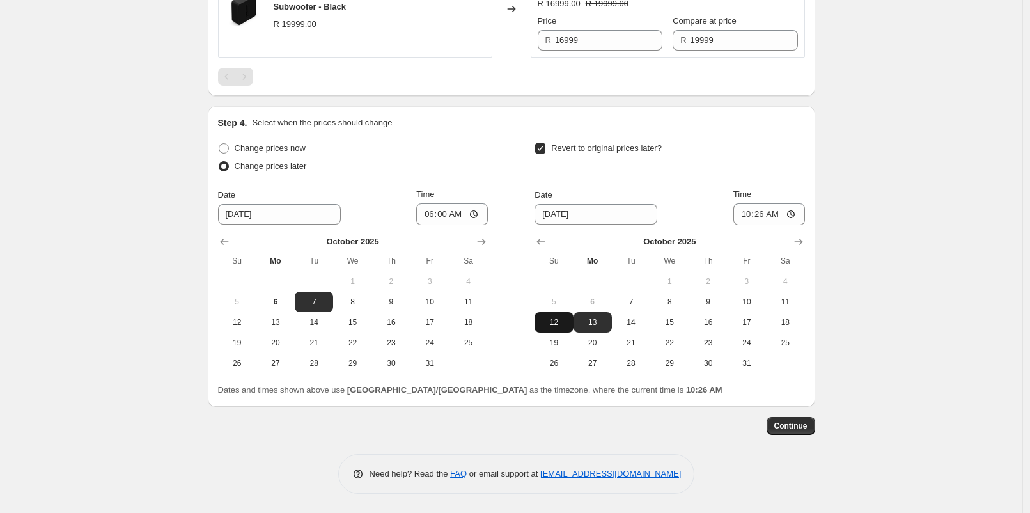
click at [564, 327] on span "12" at bounding box center [553, 322] width 28 height 10
type input "[DATE]"
click at [762, 223] on input "10:26" at bounding box center [769, 214] width 72 height 22
type input "23:00"
click at [808, 435] on button "Continue" at bounding box center [790, 426] width 49 height 18
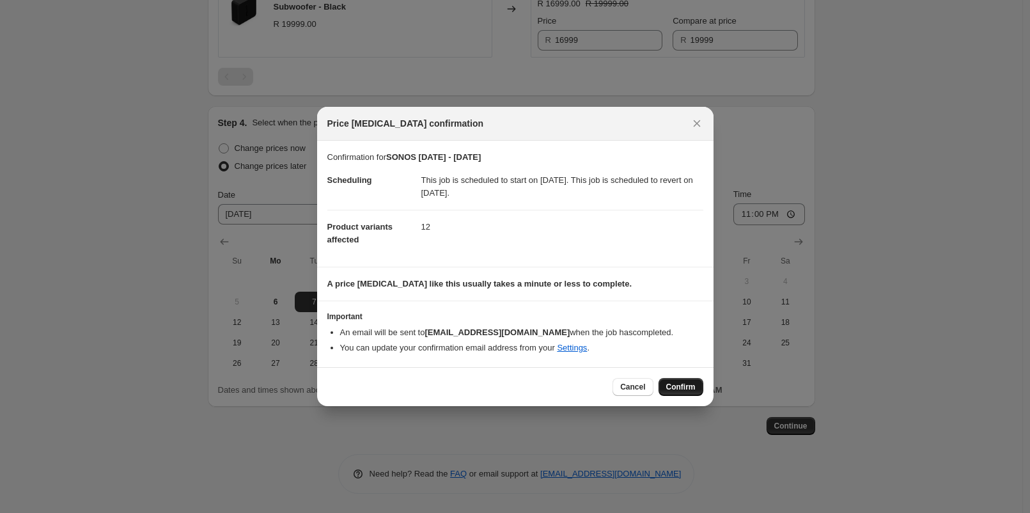
click at [683, 380] on button "Confirm" at bounding box center [680, 387] width 45 height 18
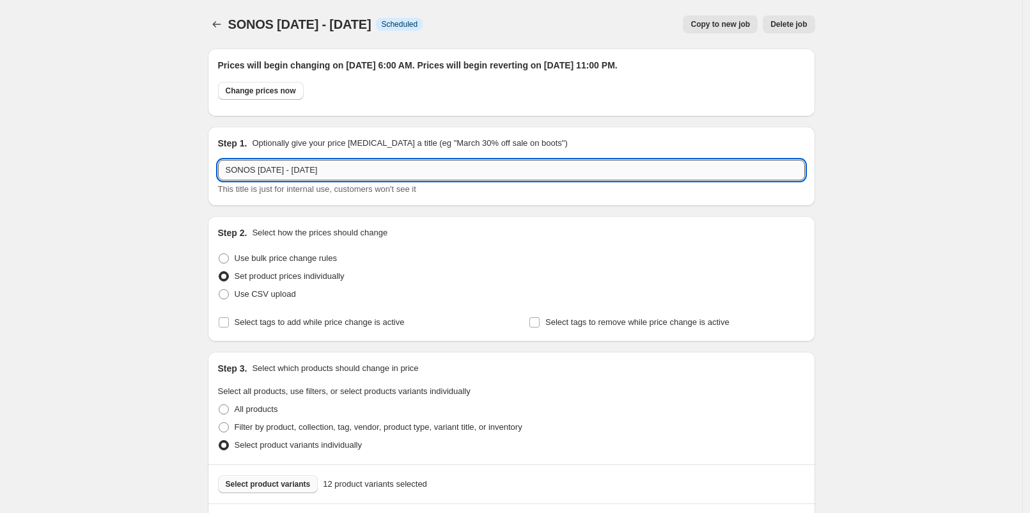
click at [440, 160] on input "SONOS [DATE] - [DATE]" at bounding box center [511, 170] width 587 height 20
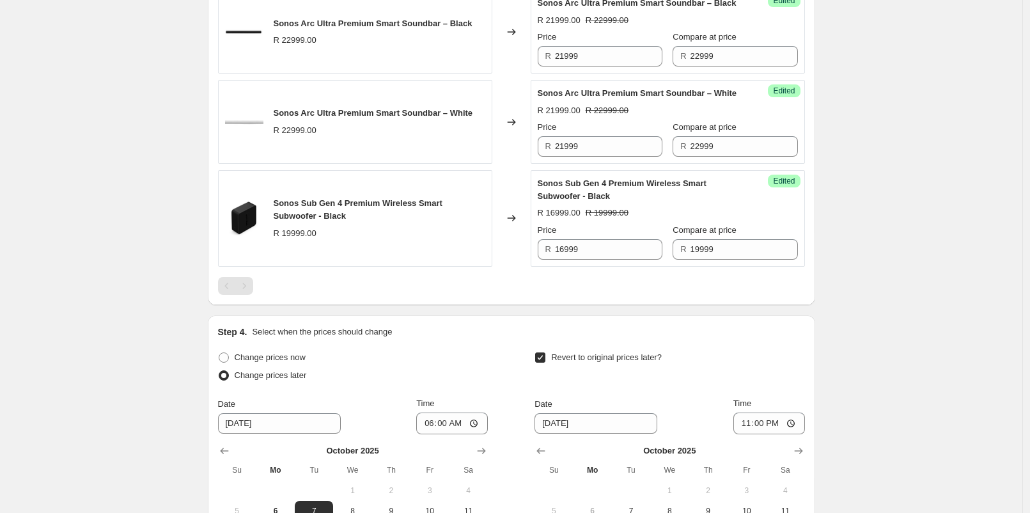
scroll to position [1673, 0]
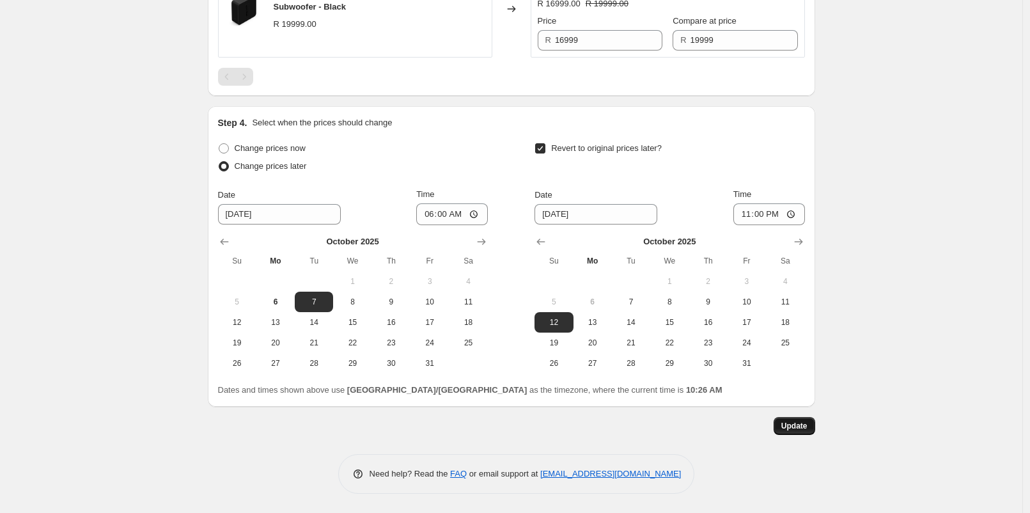
type input "SONOS [DATE] - [DATE] - Ruan"
click at [791, 429] on span "Update" at bounding box center [794, 426] width 26 height 10
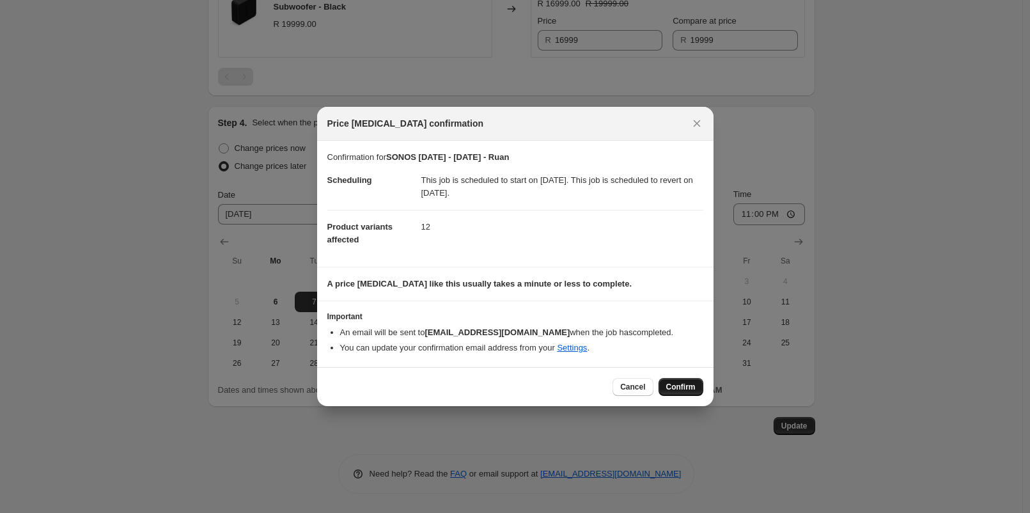
click at [680, 383] on span "Confirm" at bounding box center [680, 387] width 29 height 10
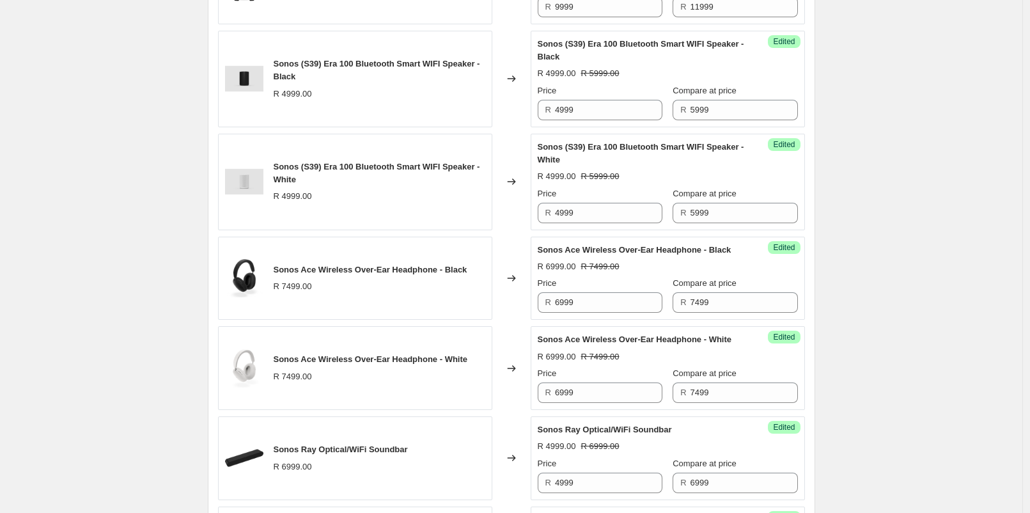
scroll to position [632, 0]
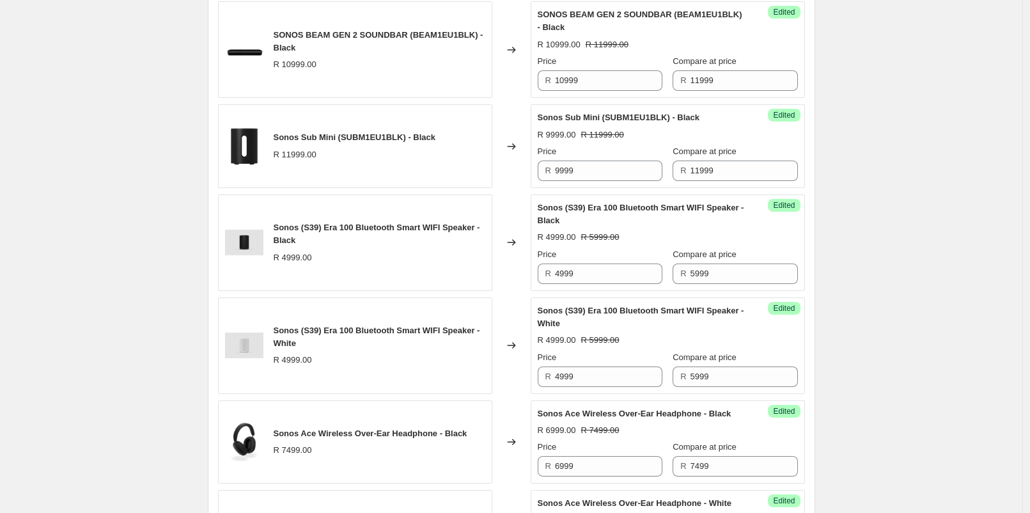
scroll to position [568, 0]
